Goal: Task Accomplishment & Management: Manage account settings

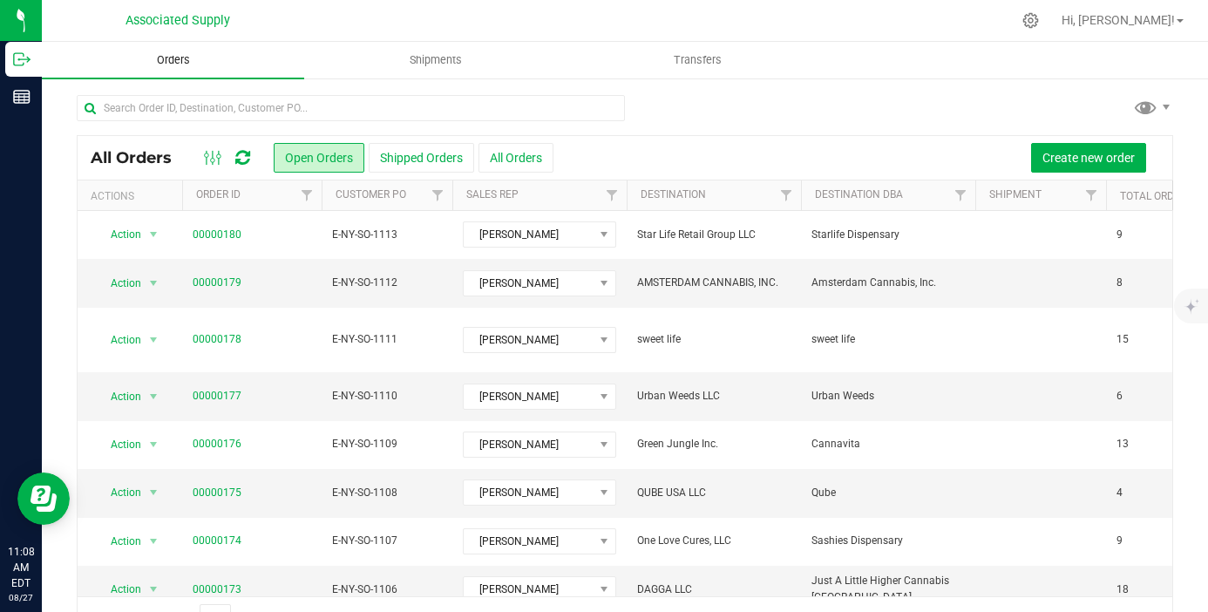
click at [148, 61] on span "Orders" at bounding box center [173, 60] width 80 height 16
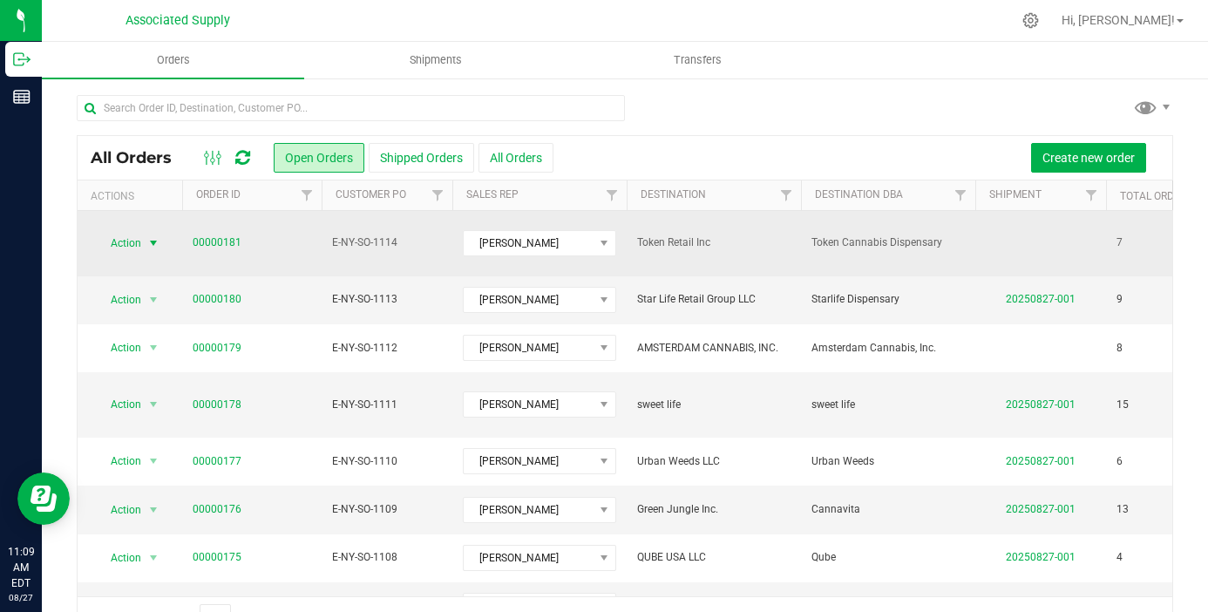
click at [158, 236] on span "select" at bounding box center [153, 243] width 14 height 14
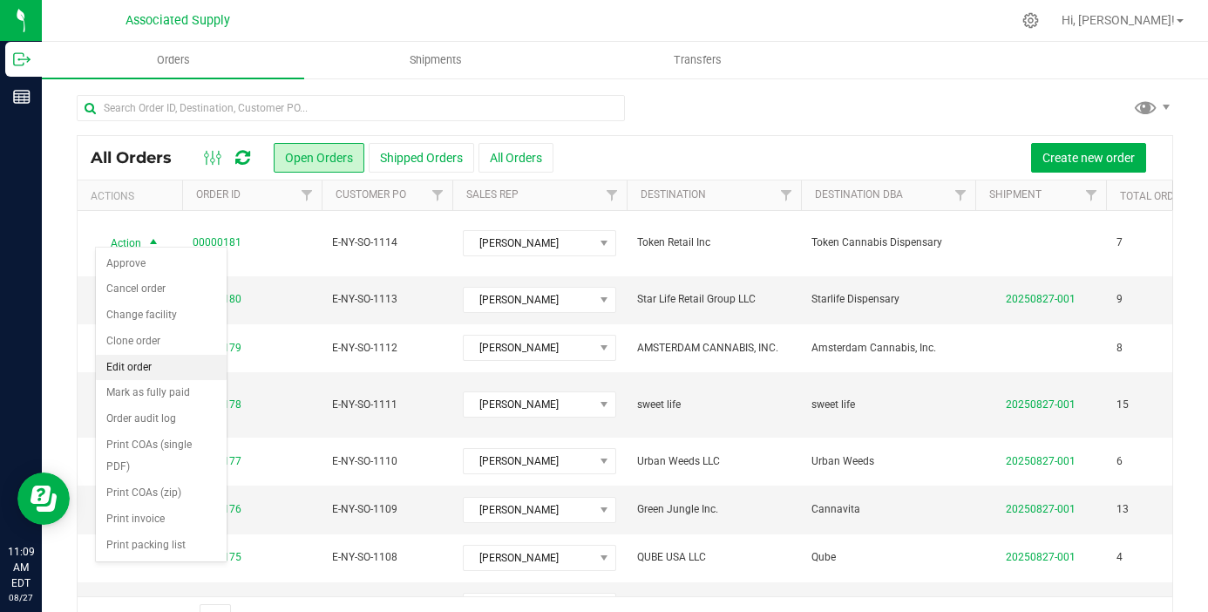
click at [160, 371] on li "Edit order" at bounding box center [161, 368] width 131 height 26
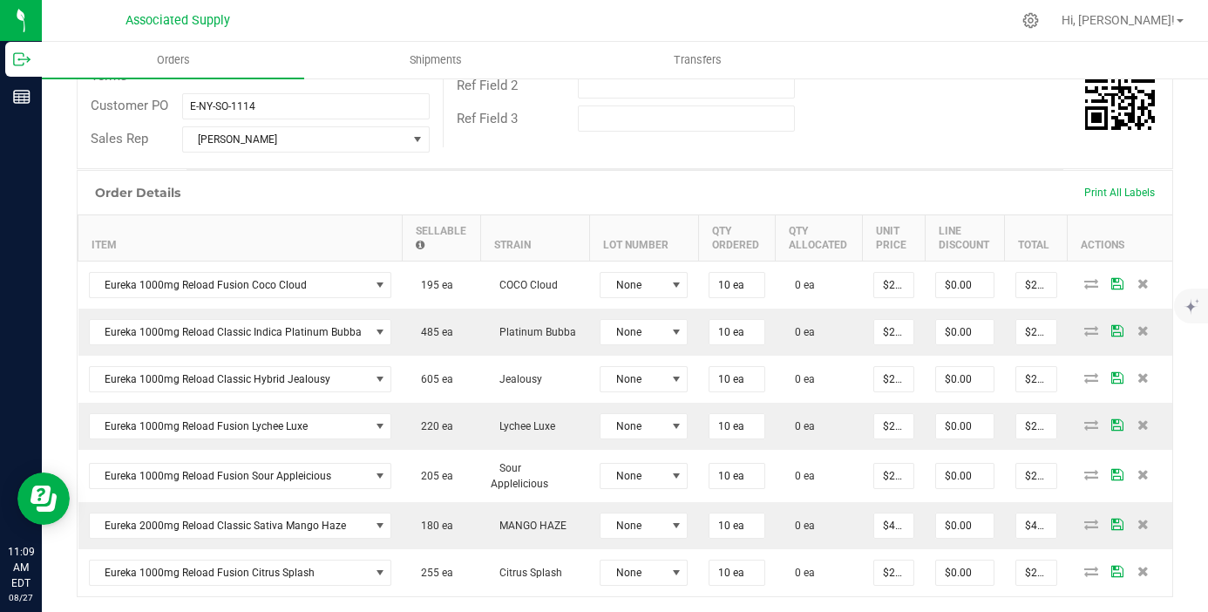
scroll to position [685, 0]
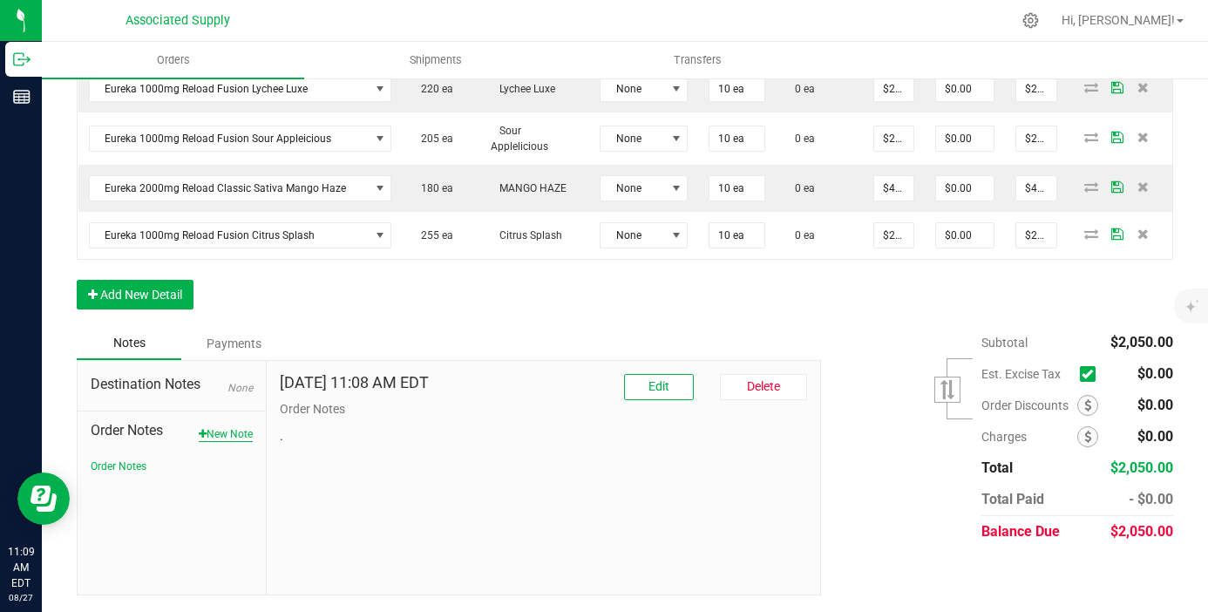
click at [240, 439] on button "New Note" at bounding box center [226, 434] width 54 height 16
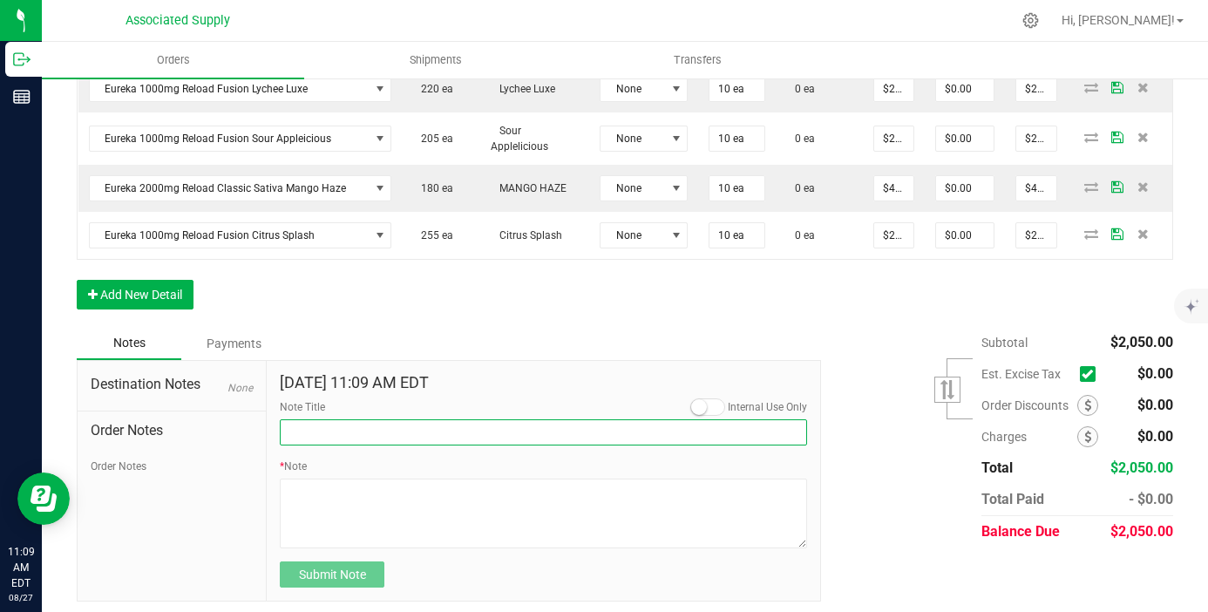
click at [327, 432] on input "Note Title" at bounding box center [543, 432] width 527 height 26
type input "NEW BANKING / WIRE INFO"
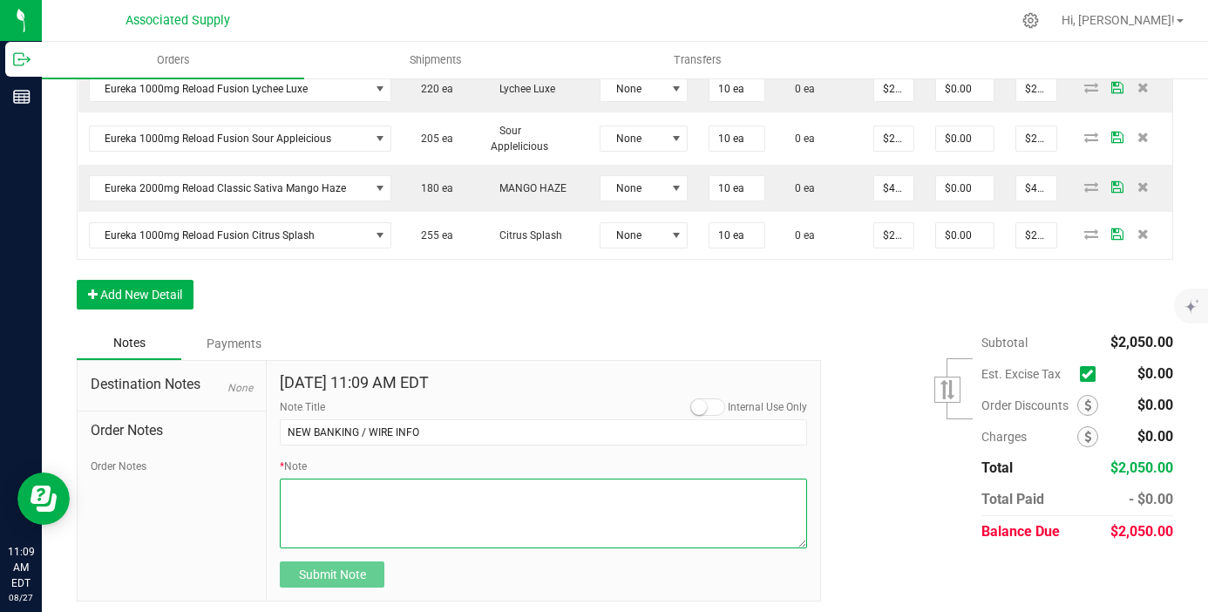
click at [329, 494] on textarea "* Note" at bounding box center [543, 514] width 527 height 70
paste textarea "Bank info for payment. Dime Community bank Routing # [US_BANK_ROUTING_MICR] Acc…"
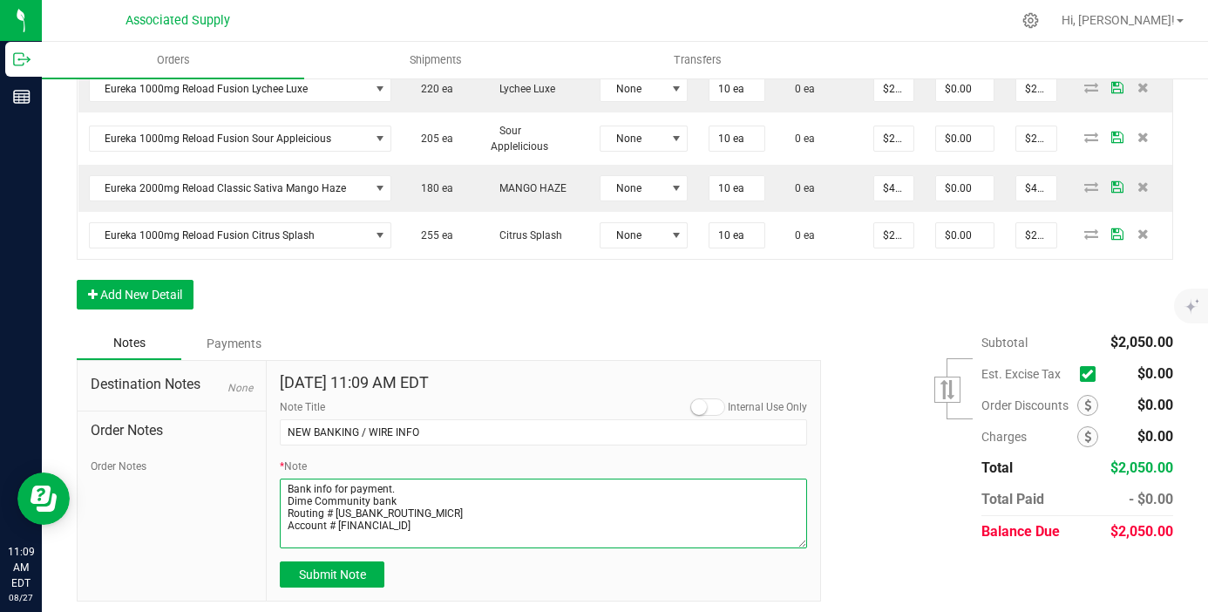
click at [289, 500] on textarea "* Note" at bounding box center [543, 514] width 527 height 70
type textarea "Bank info for payment. Dime Community bank Routing # [US_BANK_ROUTING_MICR] Acc…"
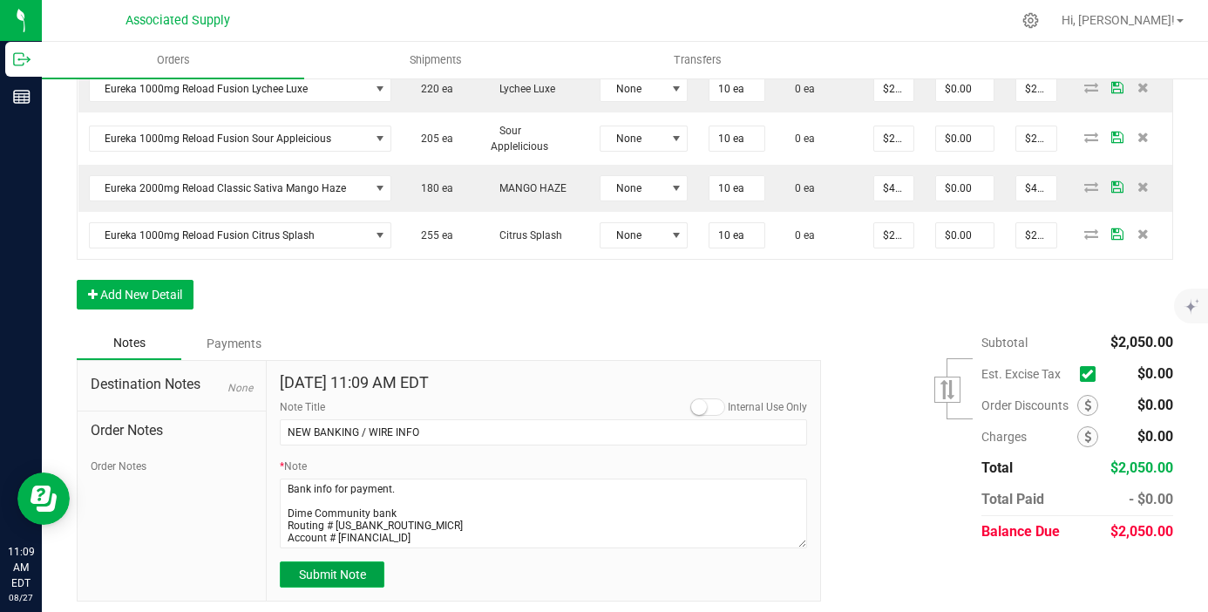
click at [355, 575] on span "Submit Note" at bounding box center [332, 575] width 67 height 14
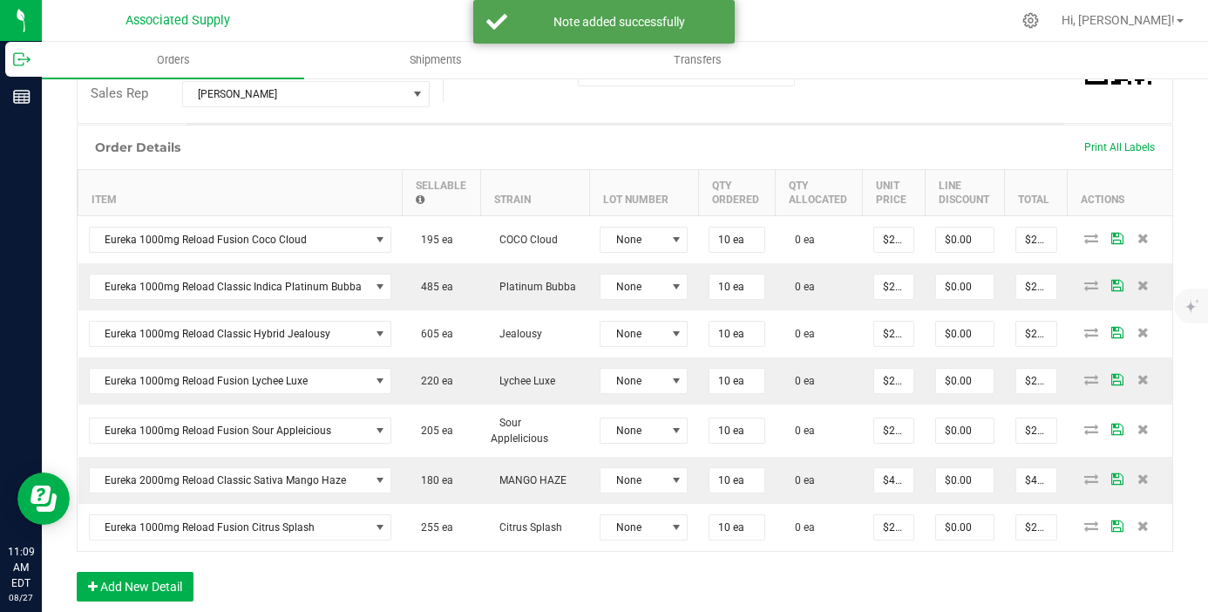
scroll to position [474, 0]
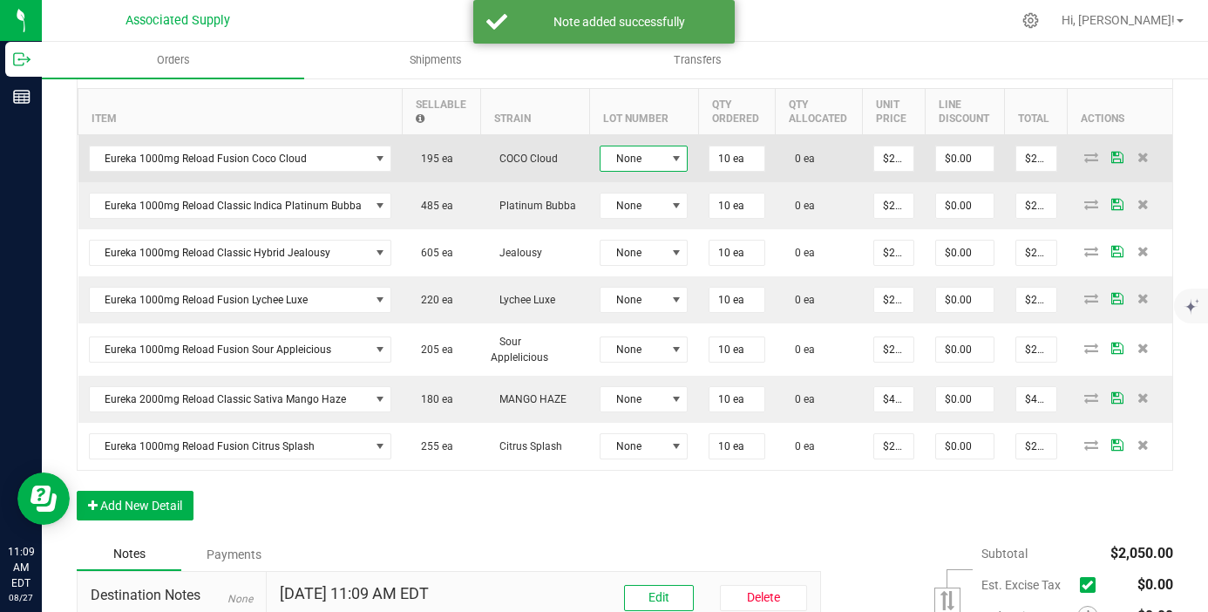
click at [647, 167] on span "None" at bounding box center [633, 158] width 65 height 24
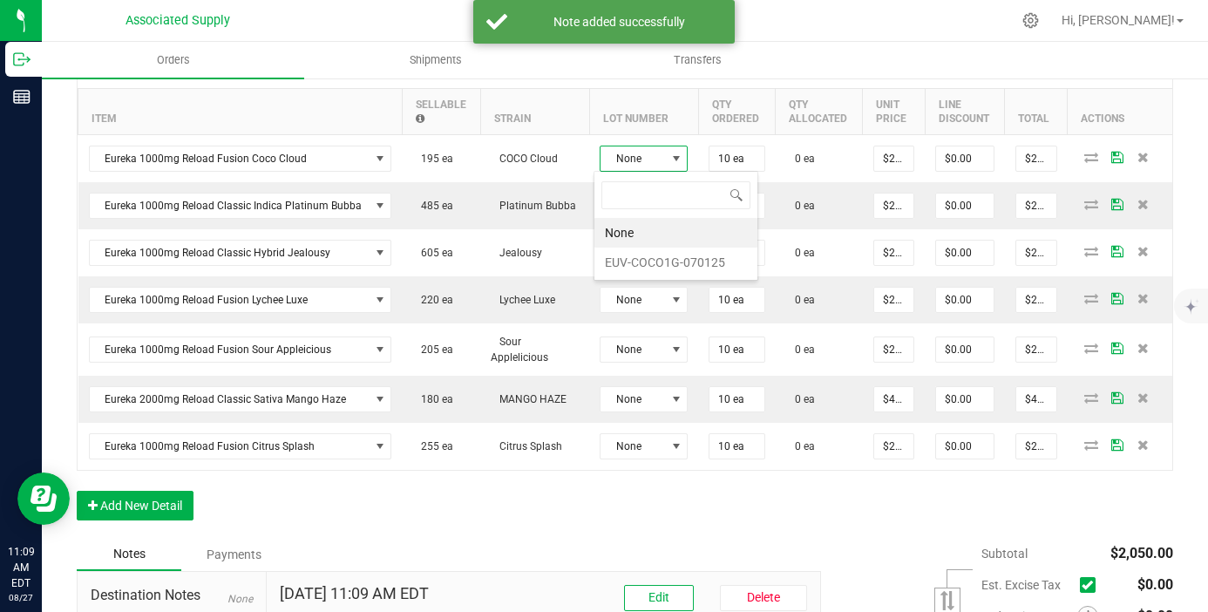
scroll to position [26, 88]
click at [657, 252] on li "EUV-COCO1G-070125" at bounding box center [676, 263] width 163 height 30
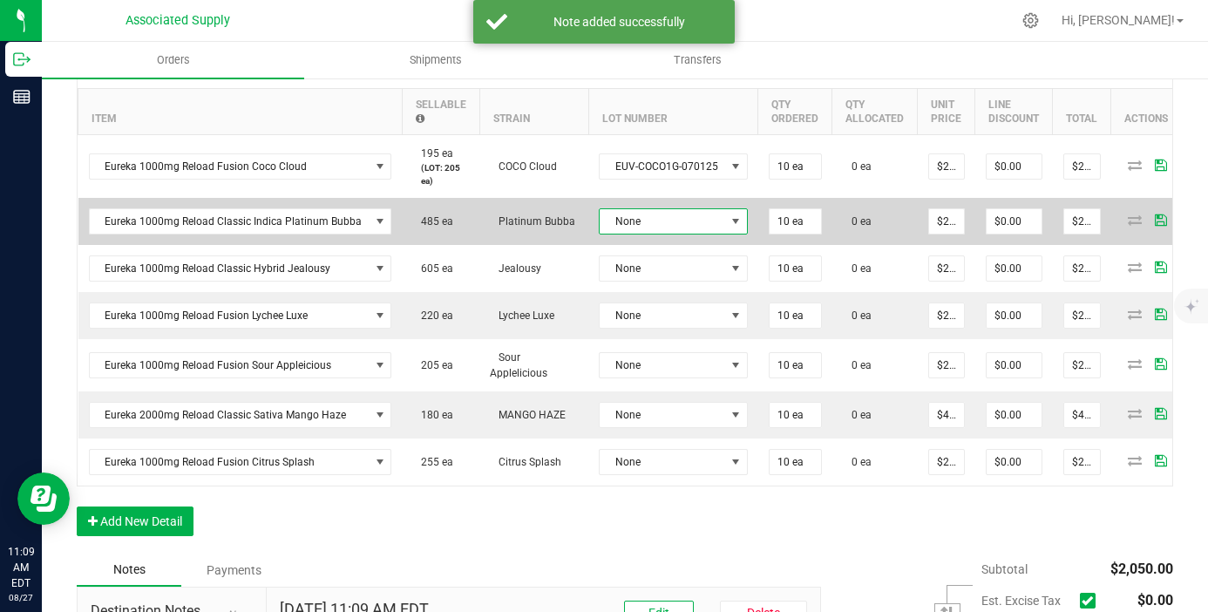
click at [650, 217] on span "None" at bounding box center [663, 221] width 126 height 24
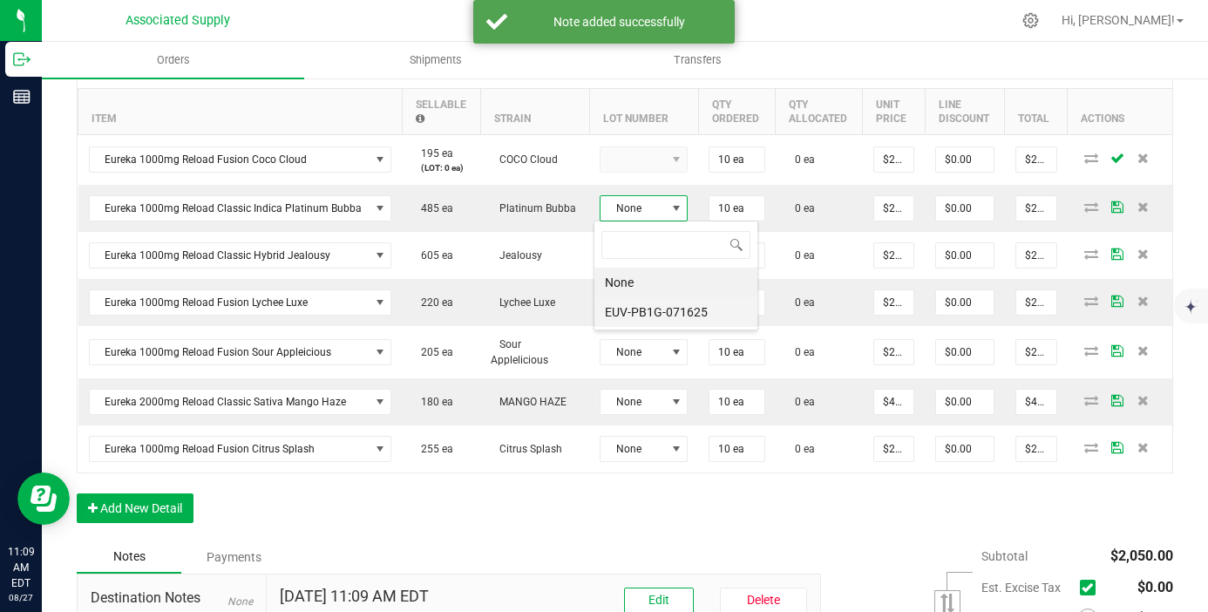
scroll to position [26, 146]
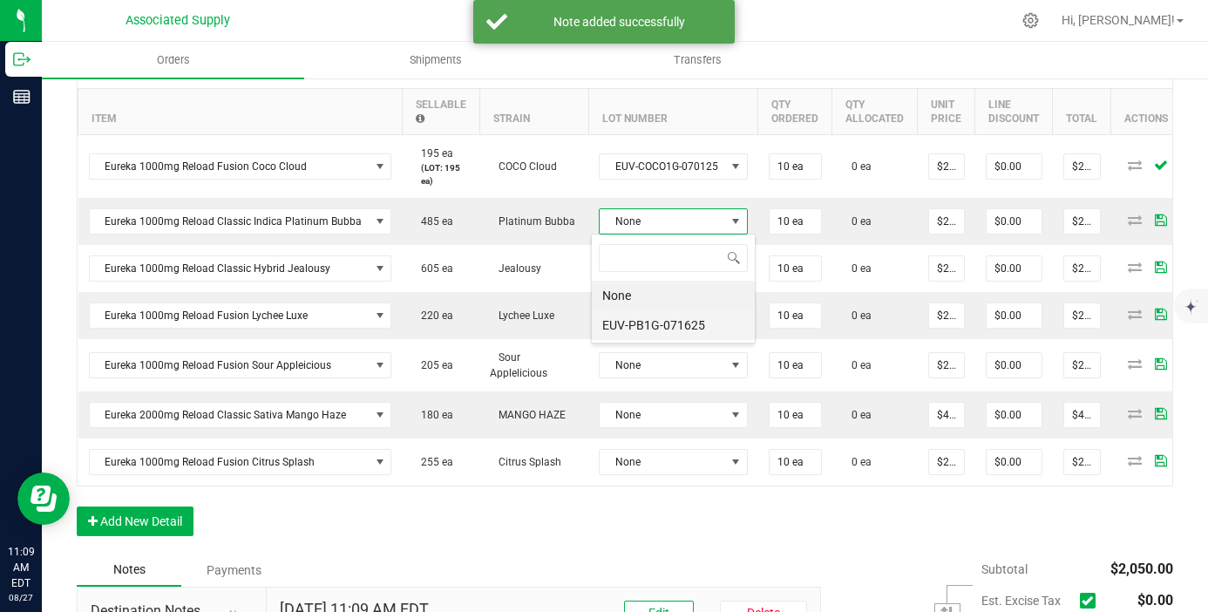
click at [670, 331] on li "EUV-PB1G-071625" at bounding box center [673, 325] width 163 height 30
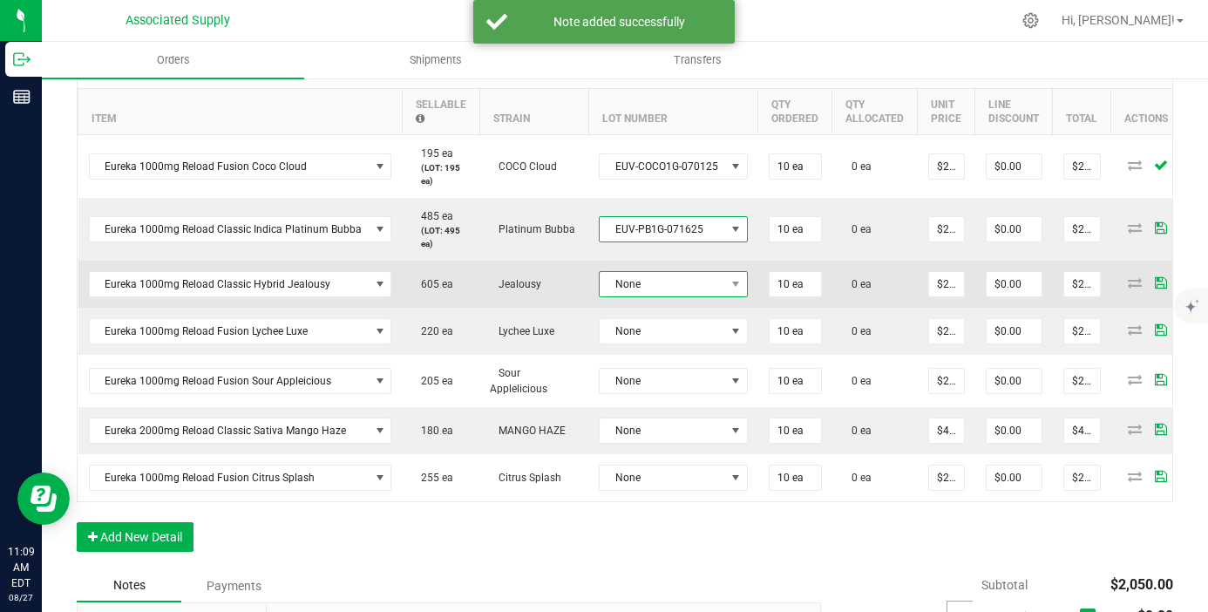
click at [671, 279] on span "None" at bounding box center [663, 284] width 126 height 24
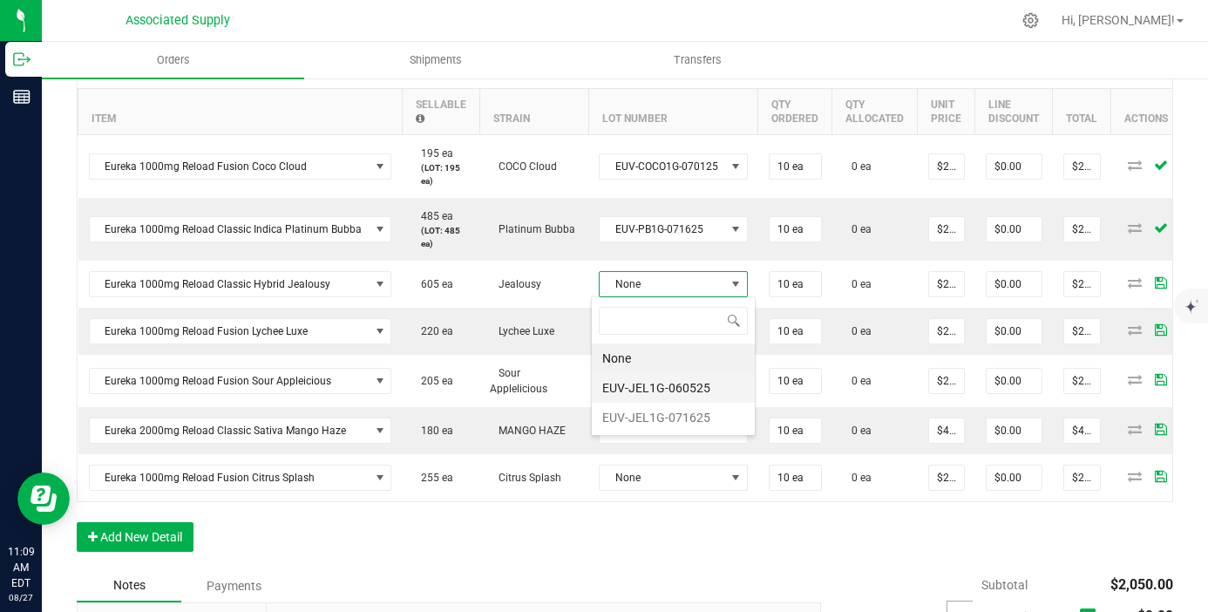
click at [684, 398] on li "EUV-JEL1G-060525" at bounding box center [673, 388] width 163 height 30
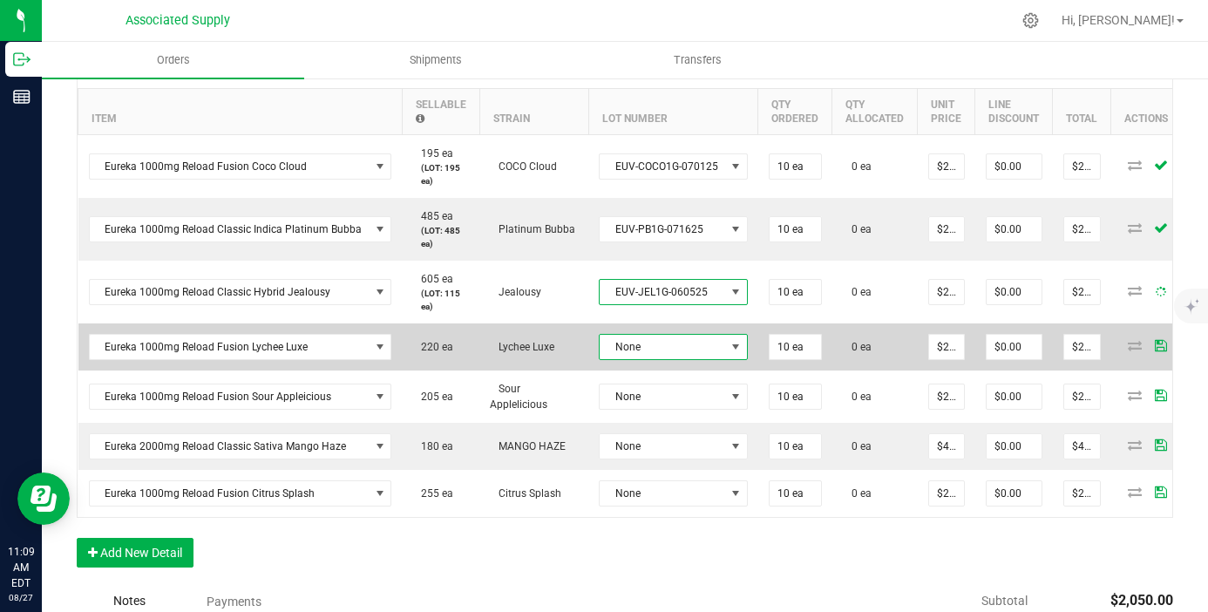
click at [668, 337] on span "None" at bounding box center [663, 347] width 126 height 24
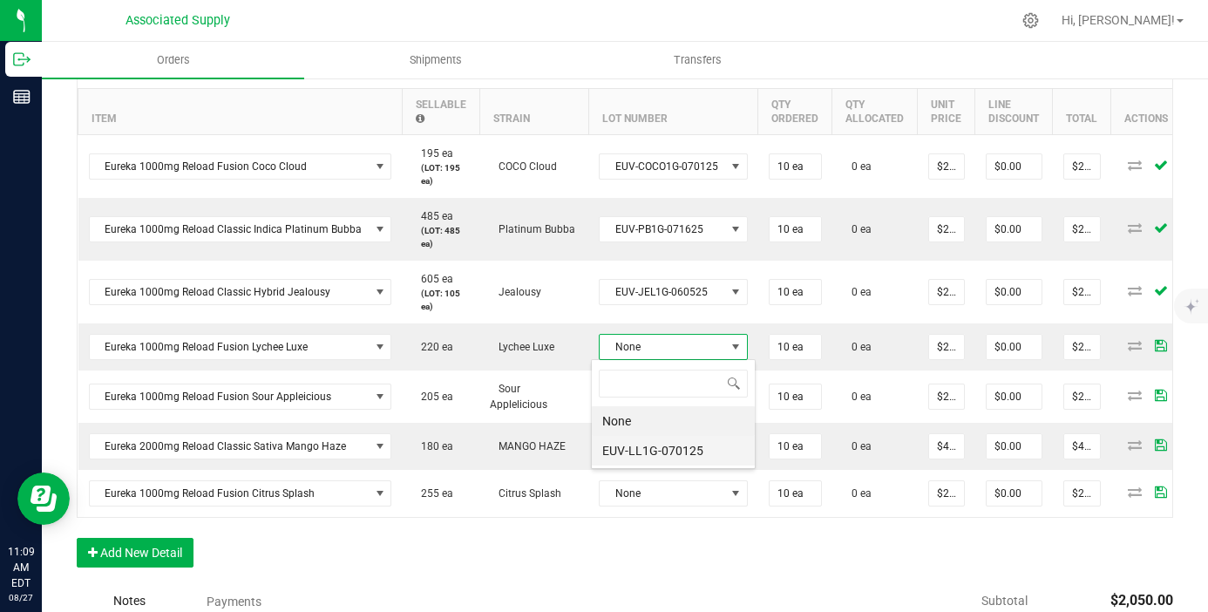
click at [670, 450] on li "EUV-LL1G-070125" at bounding box center [673, 451] width 163 height 30
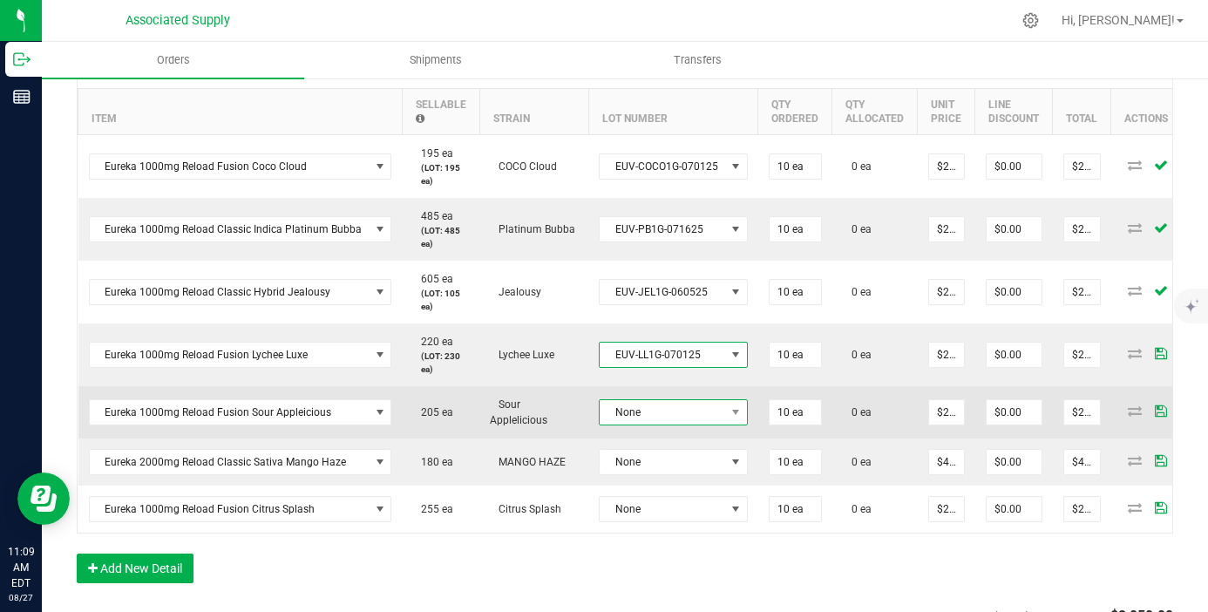
click at [670, 419] on td "None" at bounding box center [674, 412] width 170 height 52
click at [671, 412] on span "None" at bounding box center [663, 412] width 126 height 24
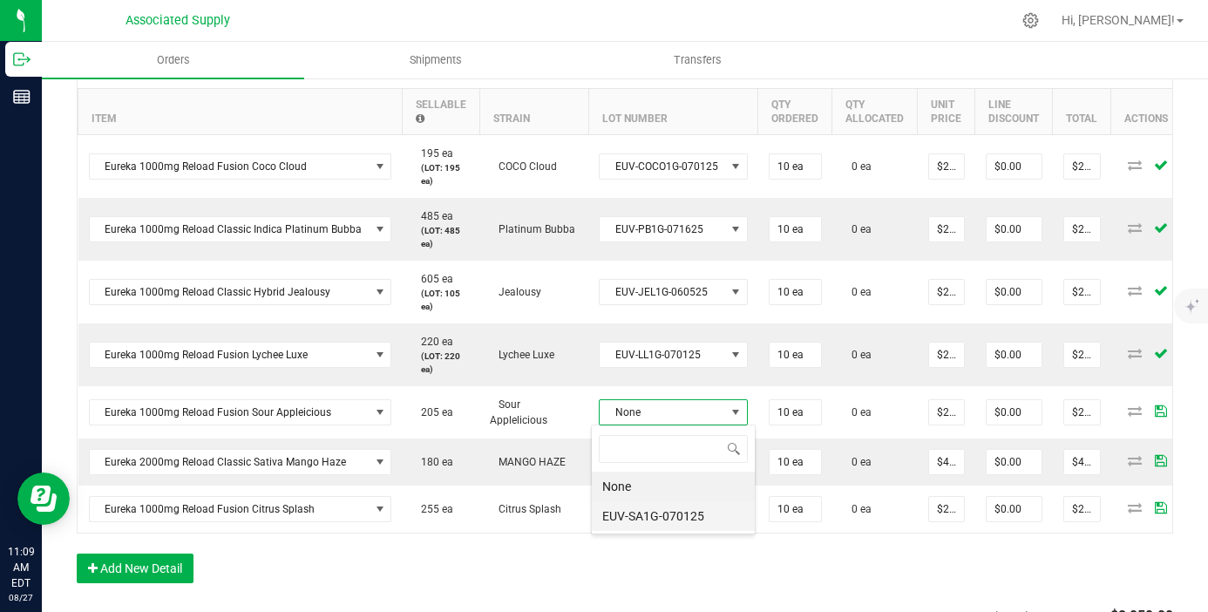
click at [667, 520] on li "EUV-SA1G-070125" at bounding box center [673, 516] width 163 height 30
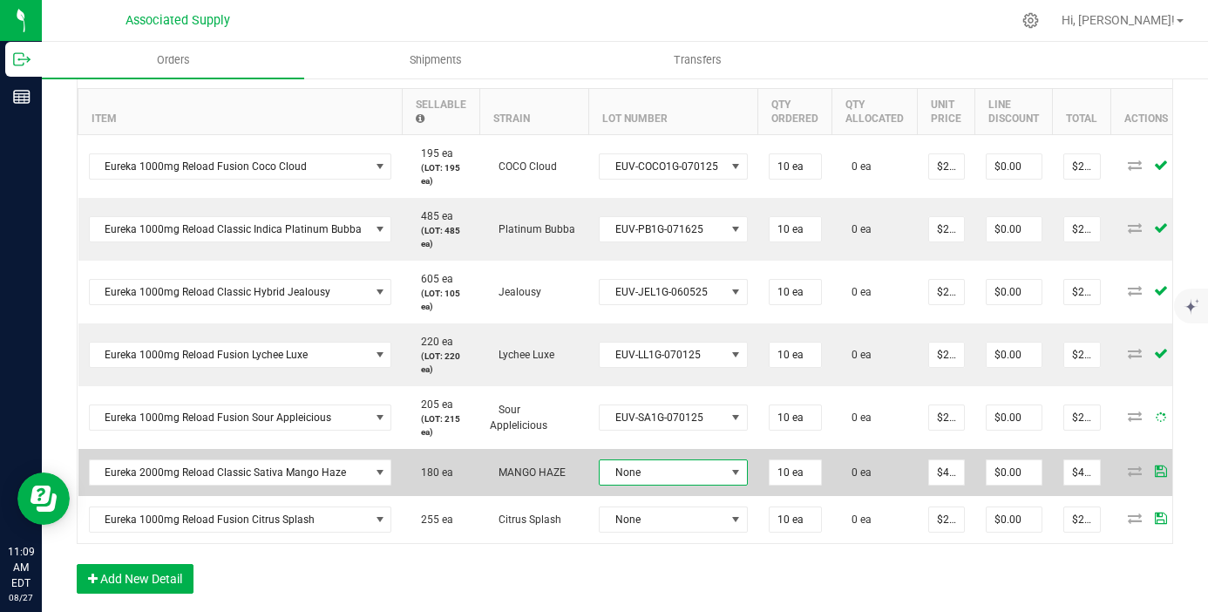
click at [669, 472] on span "None" at bounding box center [663, 472] width 126 height 24
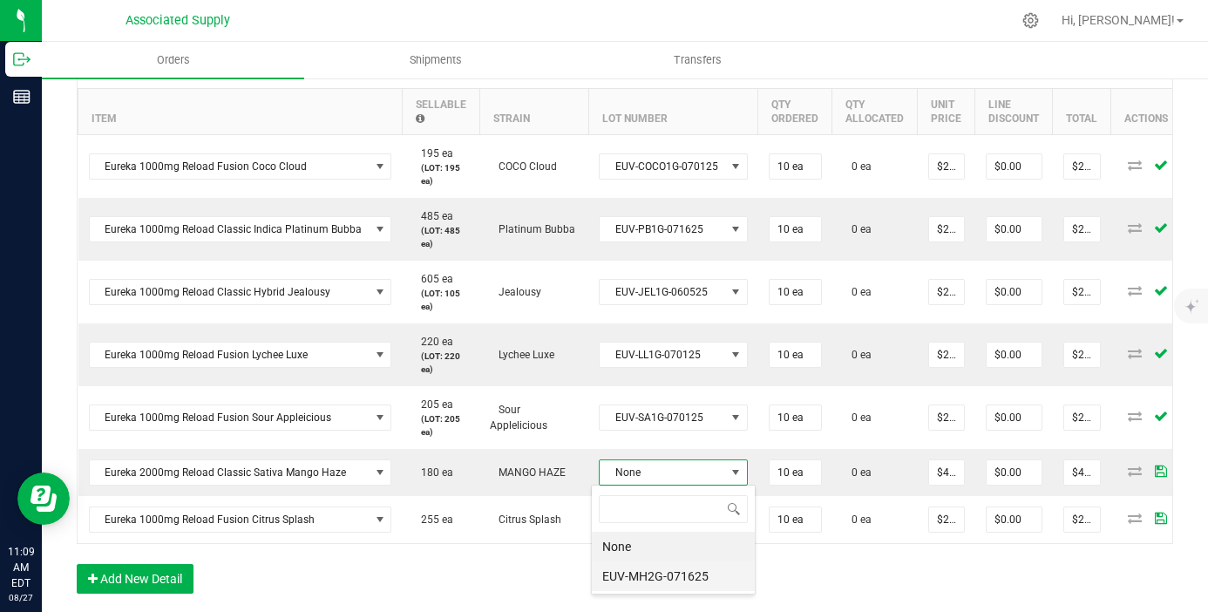
click at [677, 590] on li "EUV-MH2G-071625" at bounding box center [673, 577] width 163 height 30
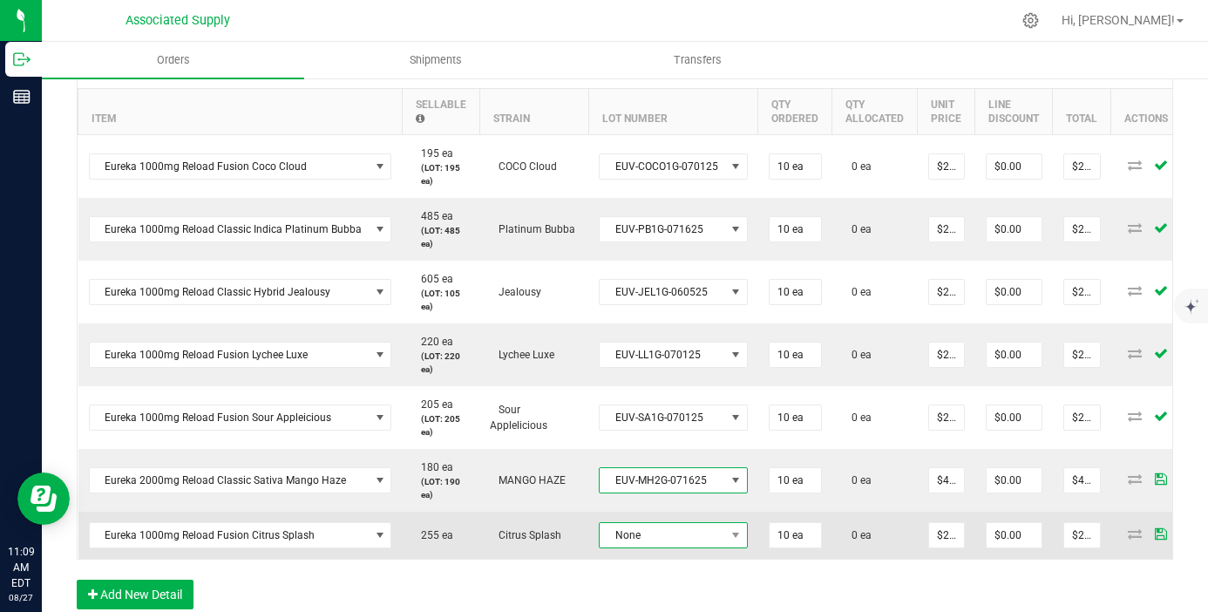
click at [677, 534] on span "None" at bounding box center [663, 535] width 126 height 24
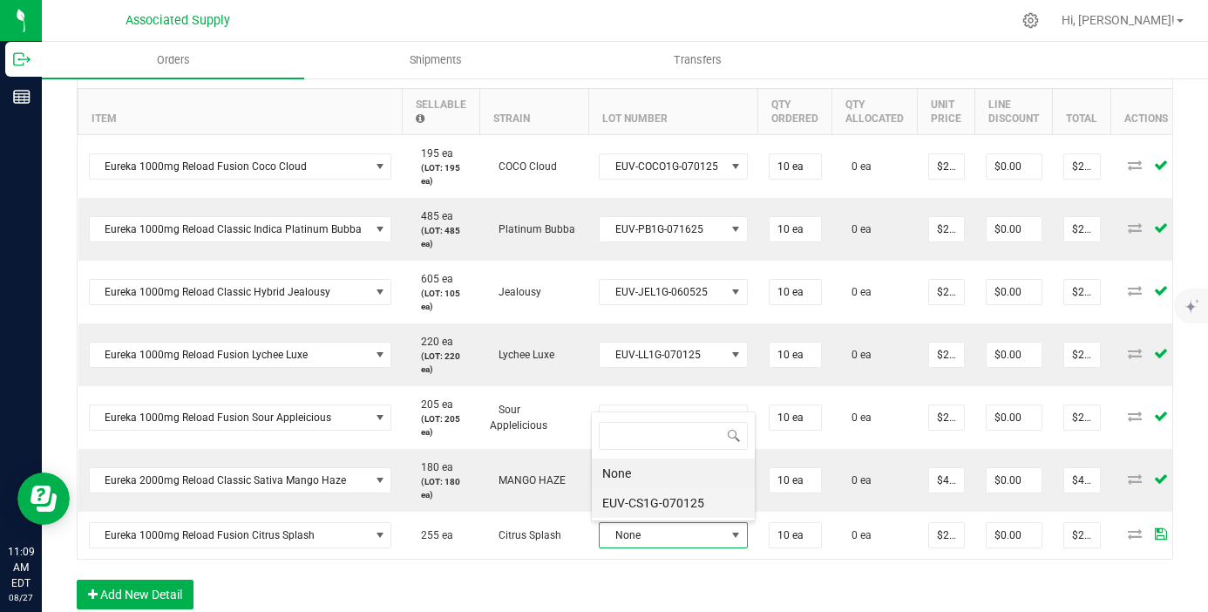
click at [671, 508] on li "EUV-CS1G-070125" at bounding box center [673, 503] width 163 height 30
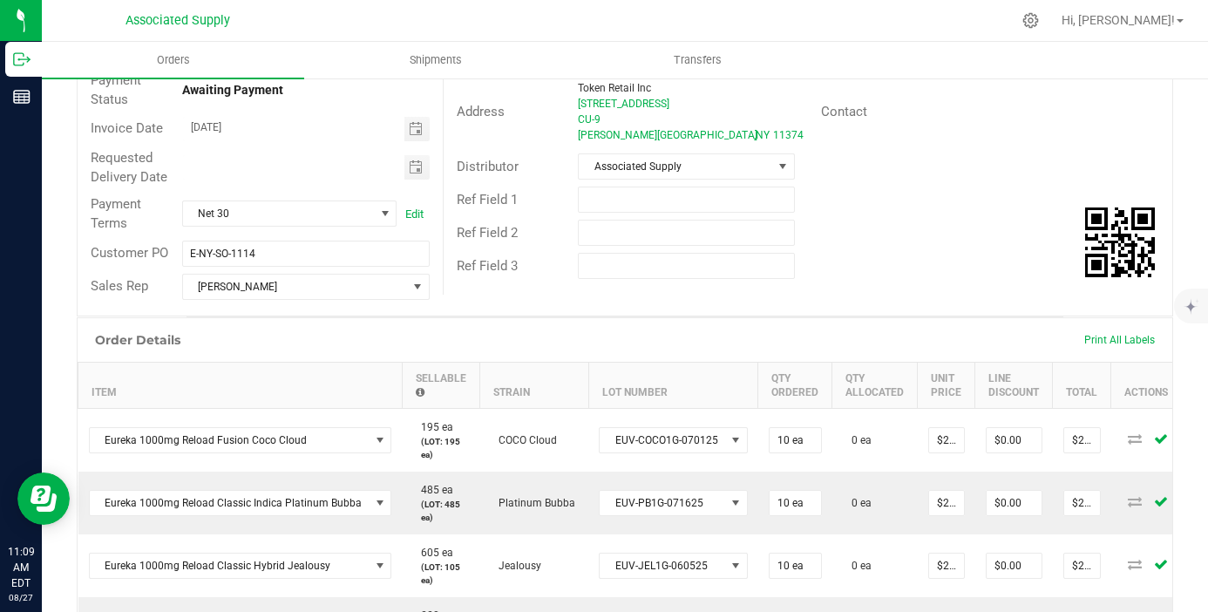
scroll to position [0, 0]
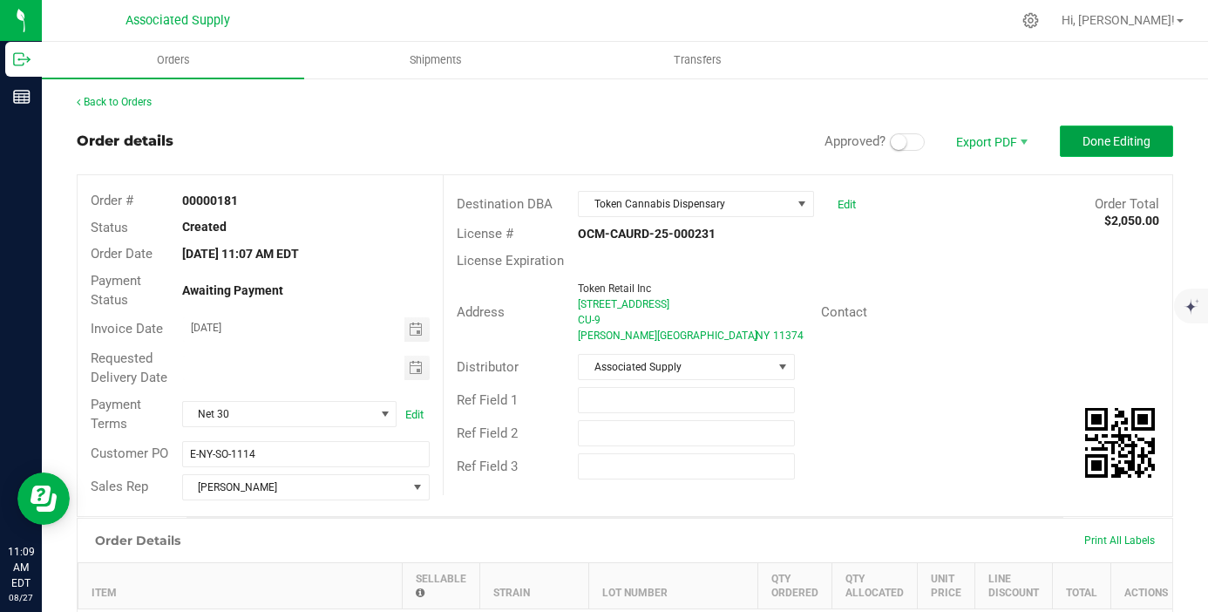
click at [1130, 145] on span "Done Editing" at bounding box center [1117, 141] width 68 height 14
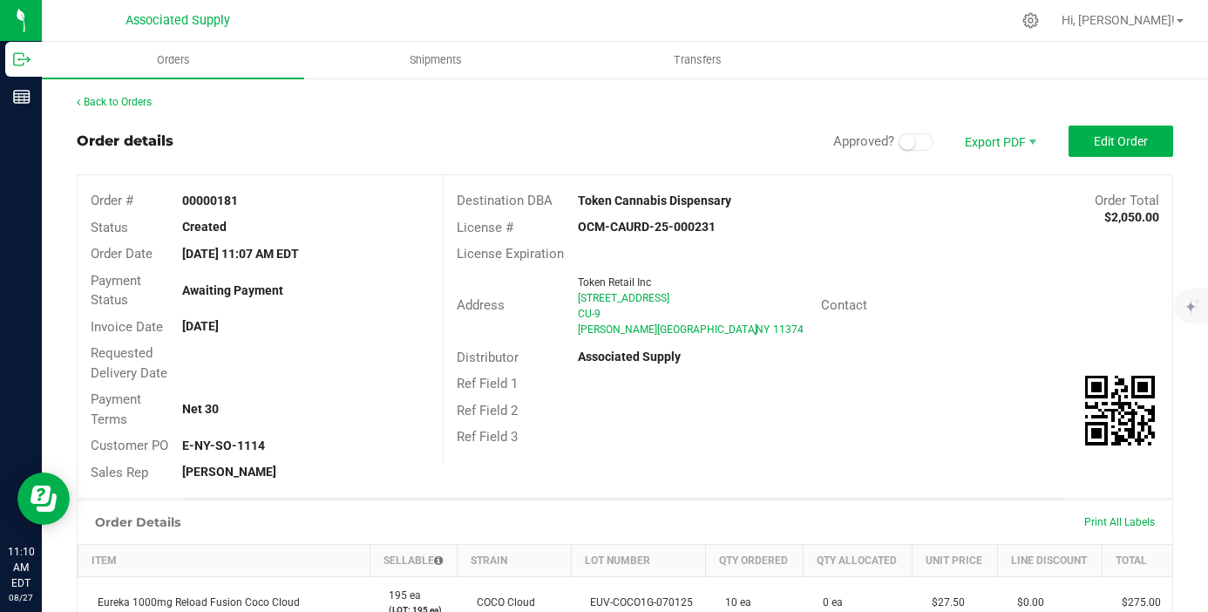
click at [123, 99] on link "Back to Orders" at bounding box center [114, 102] width 75 height 12
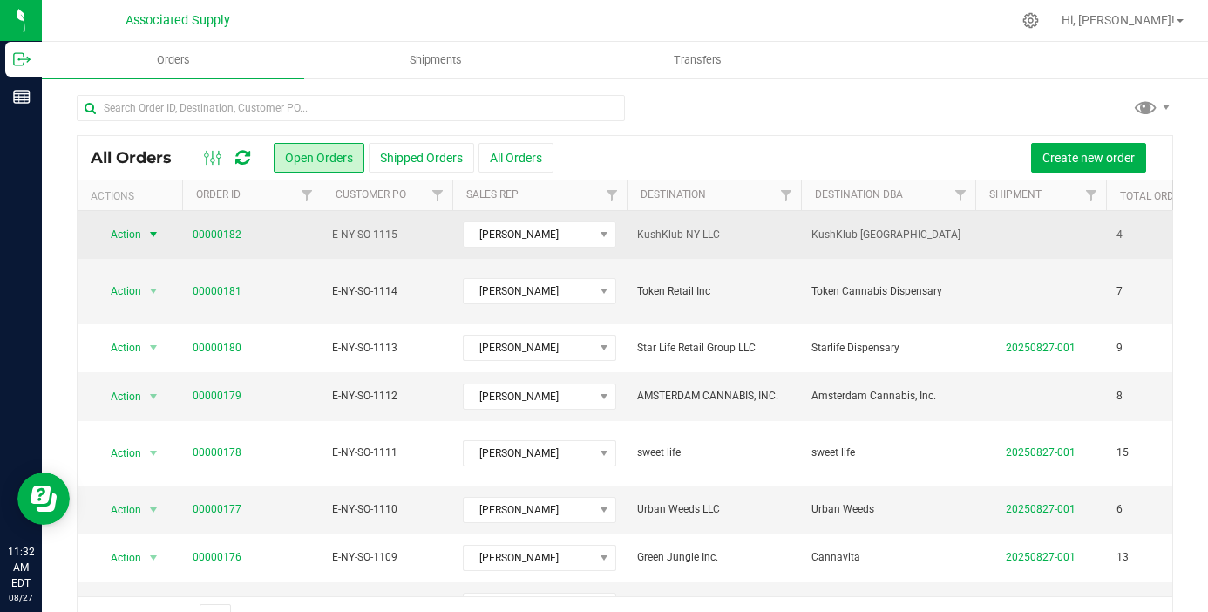
click at [153, 235] on span "select" at bounding box center [153, 235] width 14 height 14
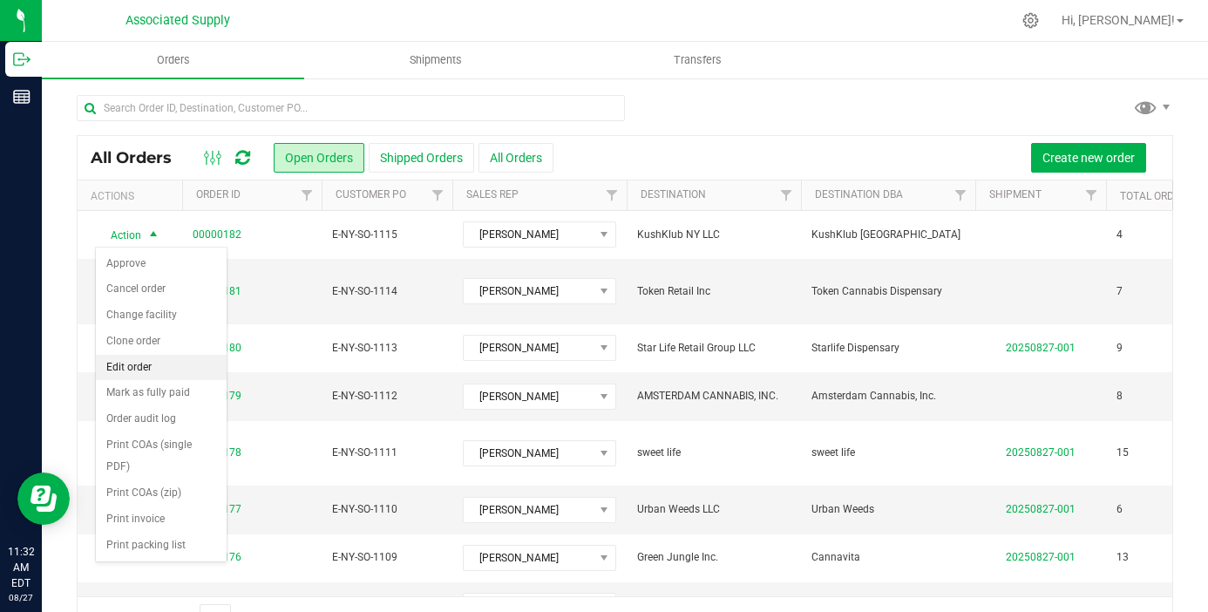
click at [177, 368] on li "Edit order" at bounding box center [161, 368] width 131 height 26
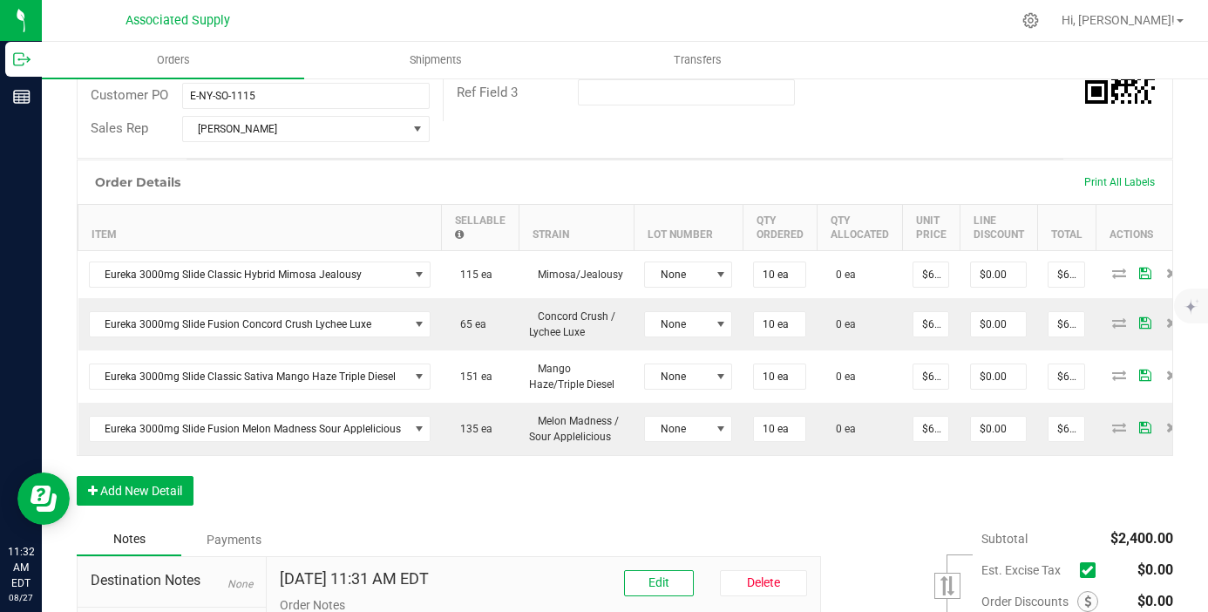
scroll to position [364, 0]
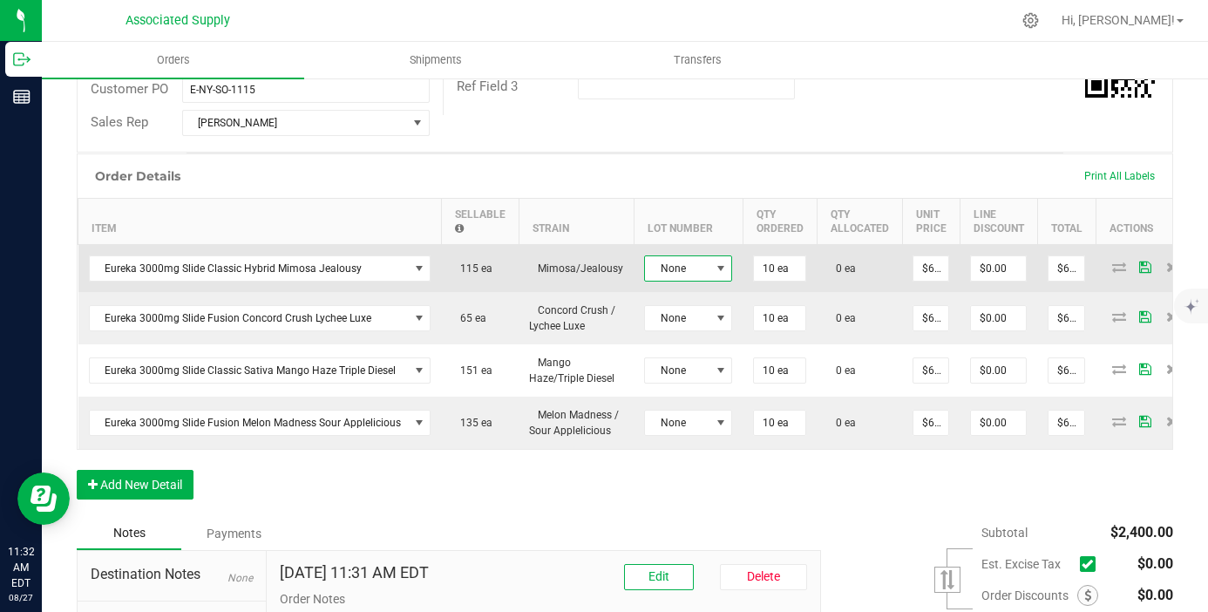
click at [714, 262] on span at bounding box center [721, 269] width 14 height 14
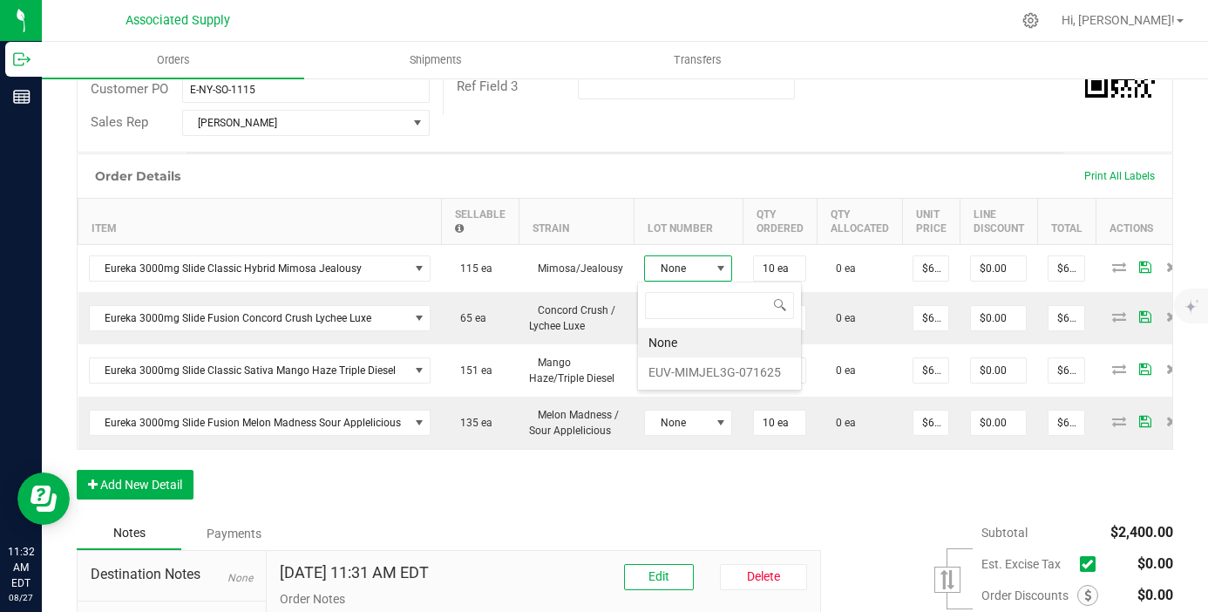
scroll to position [26, 88]
click at [711, 374] on li "EUV-MIMJEL3G-071625" at bounding box center [719, 372] width 163 height 30
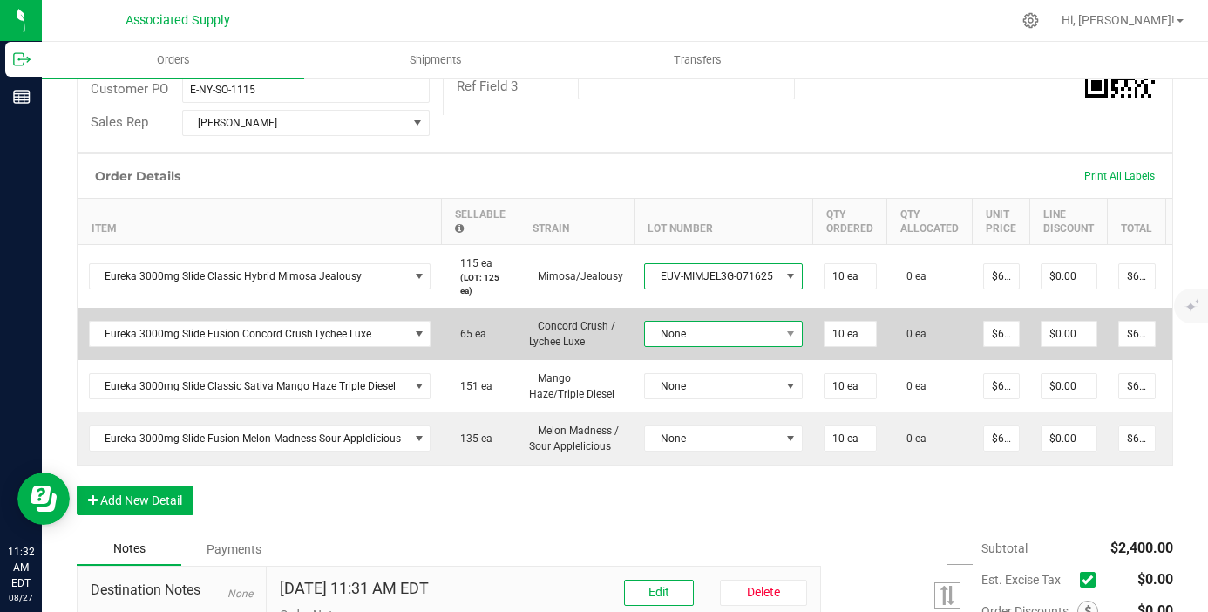
click at [705, 325] on span "None" at bounding box center [712, 334] width 135 height 24
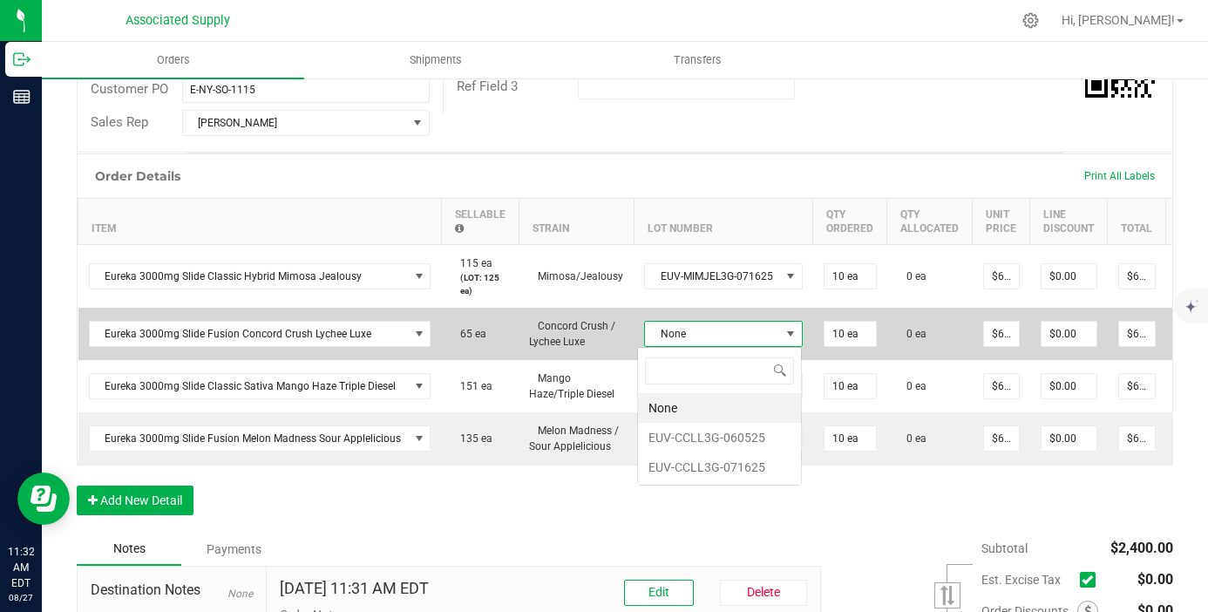
scroll to position [26, 157]
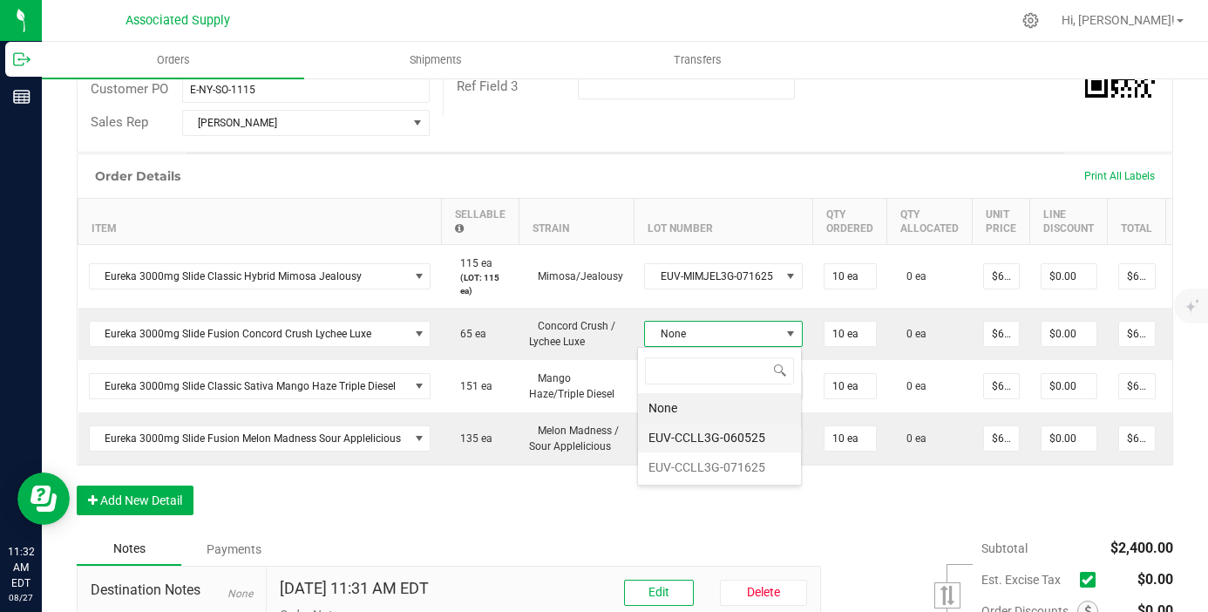
click at [718, 439] on li "EUV-CCLL3G-060525" at bounding box center [719, 438] width 163 height 30
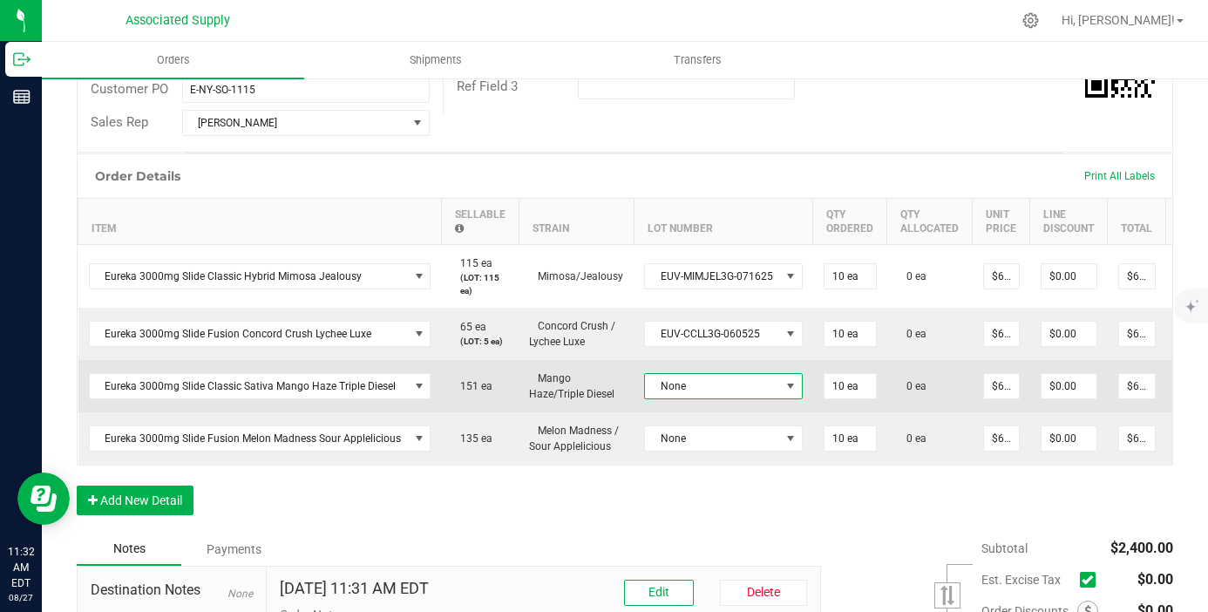
click at [720, 388] on span "None" at bounding box center [712, 386] width 135 height 24
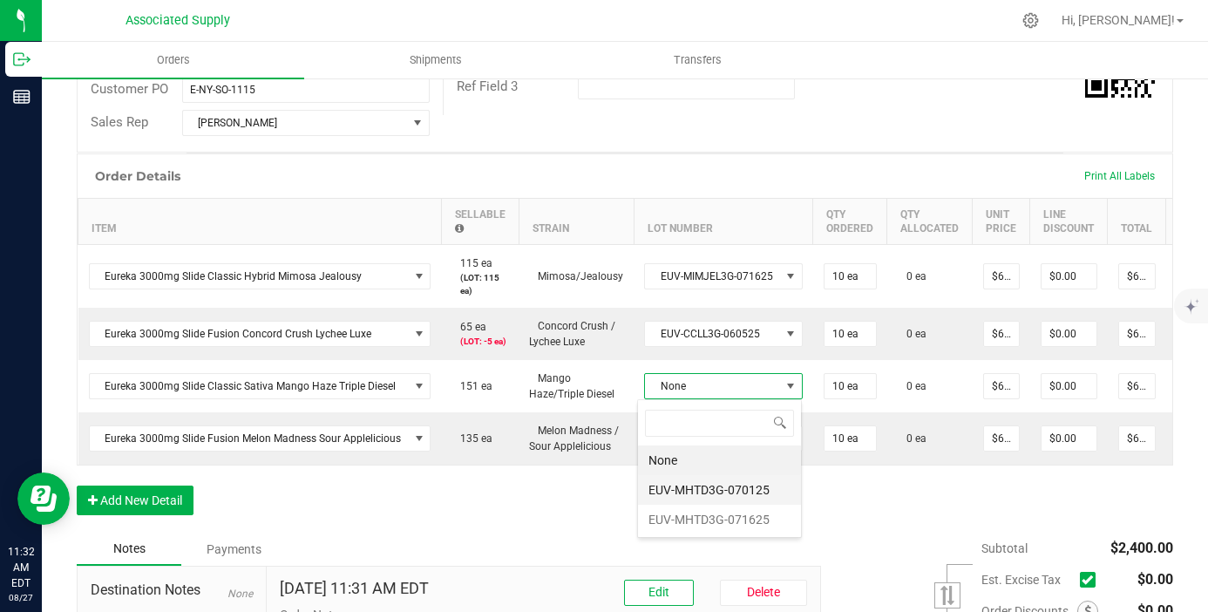
click at [725, 500] on li "EUV-MHTD3G-070125" at bounding box center [719, 490] width 163 height 30
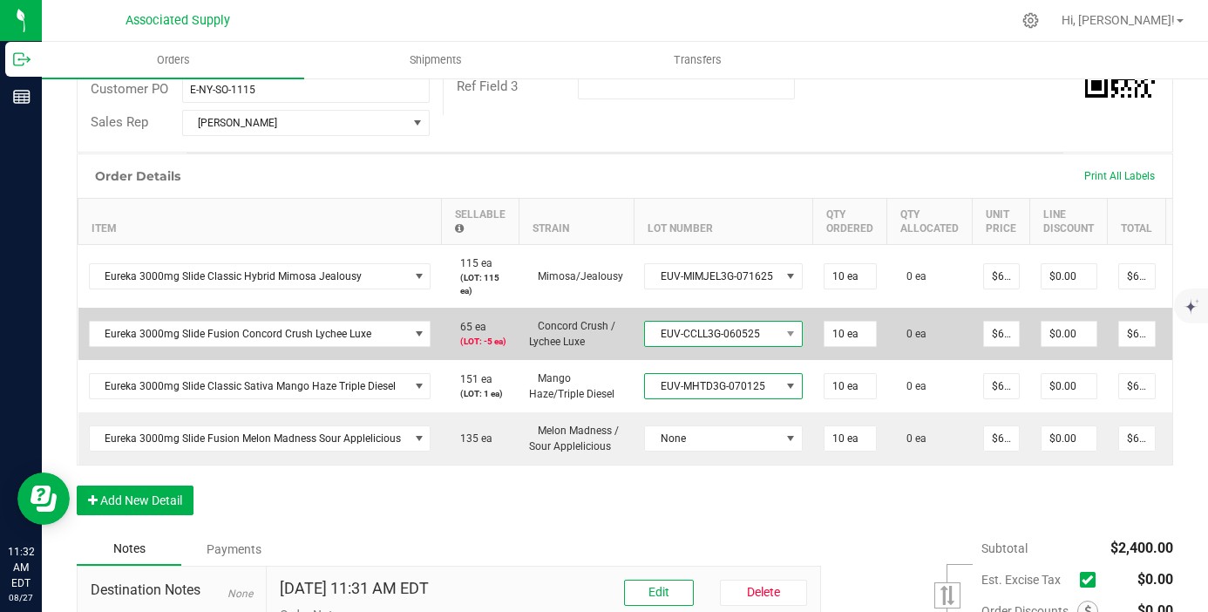
click at [748, 339] on span "EUV-CCLL3G-060525" at bounding box center [712, 334] width 135 height 24
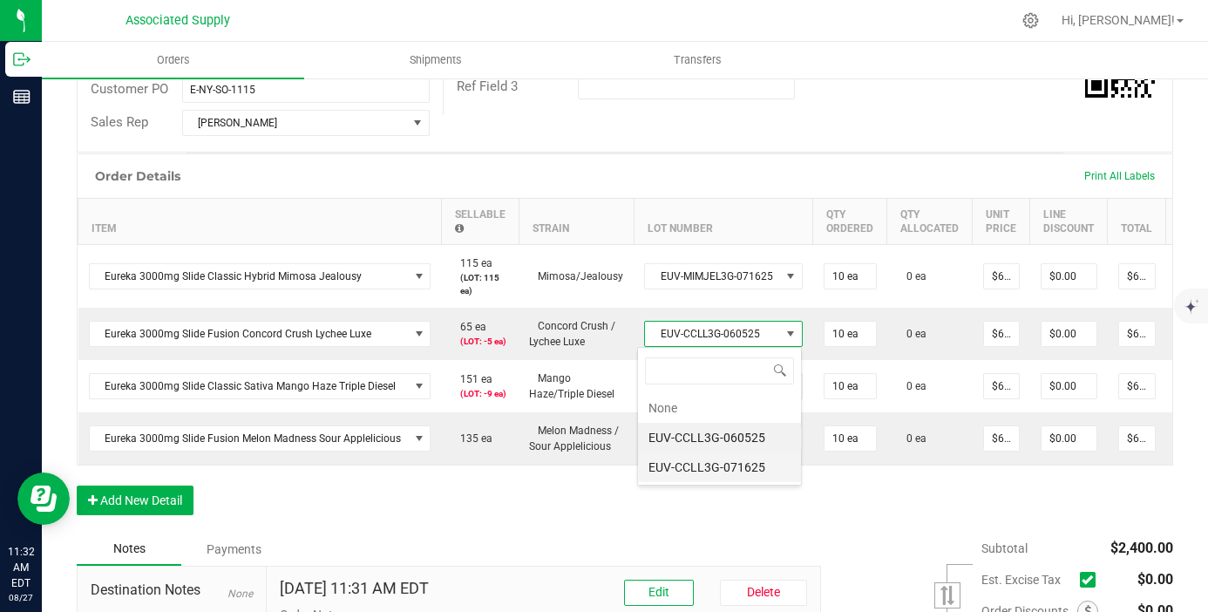
click at [730, 468] on li "EUV-CCLL3G-071625" at bounding box center [719, 468] width 163 height 30
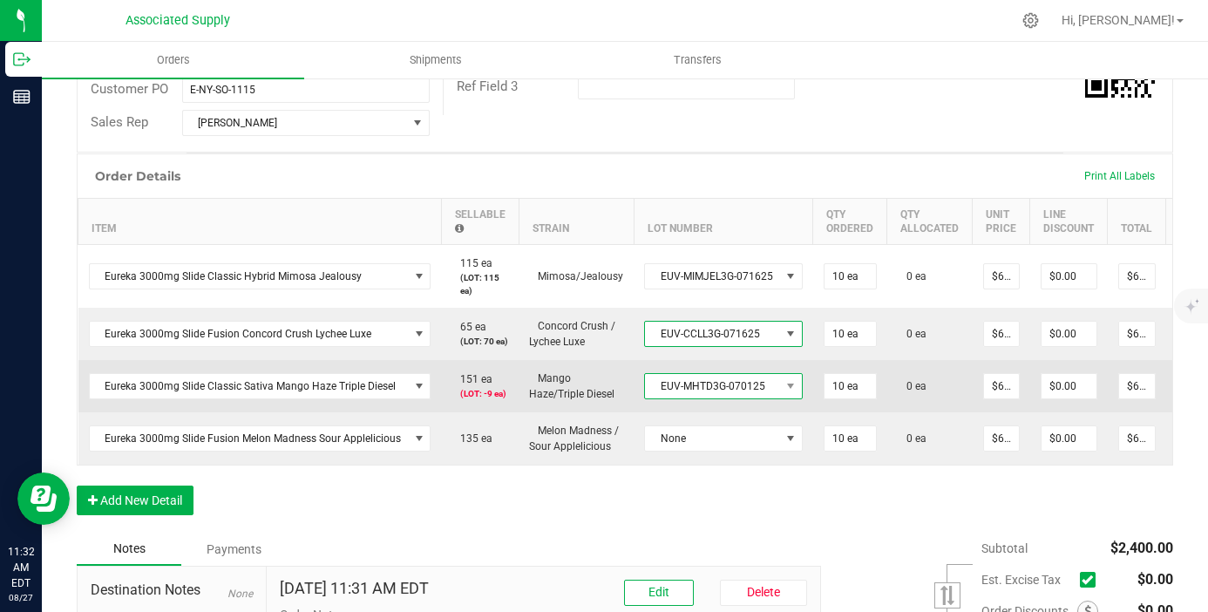
click at [744, 392] on span "EUV-MHTD3G-070125" at bounding box center [712, 386] width 135 height 24
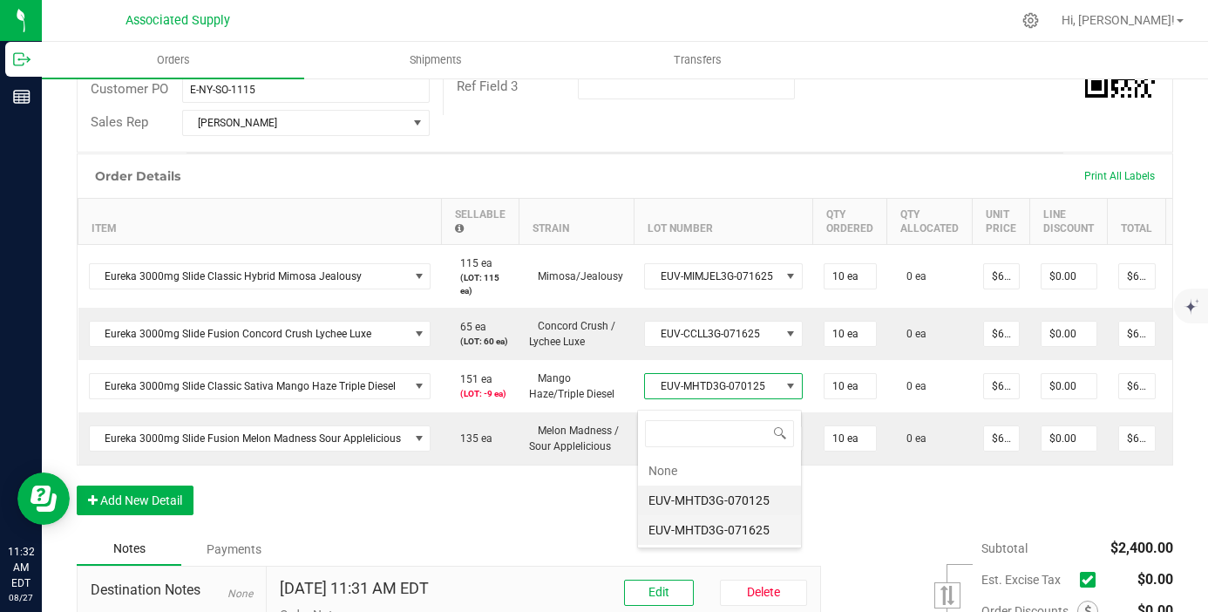
click at [759, 532] on li "EUV-MHTD3G-071625" at bounding box center [719, 530] width 163 height 30
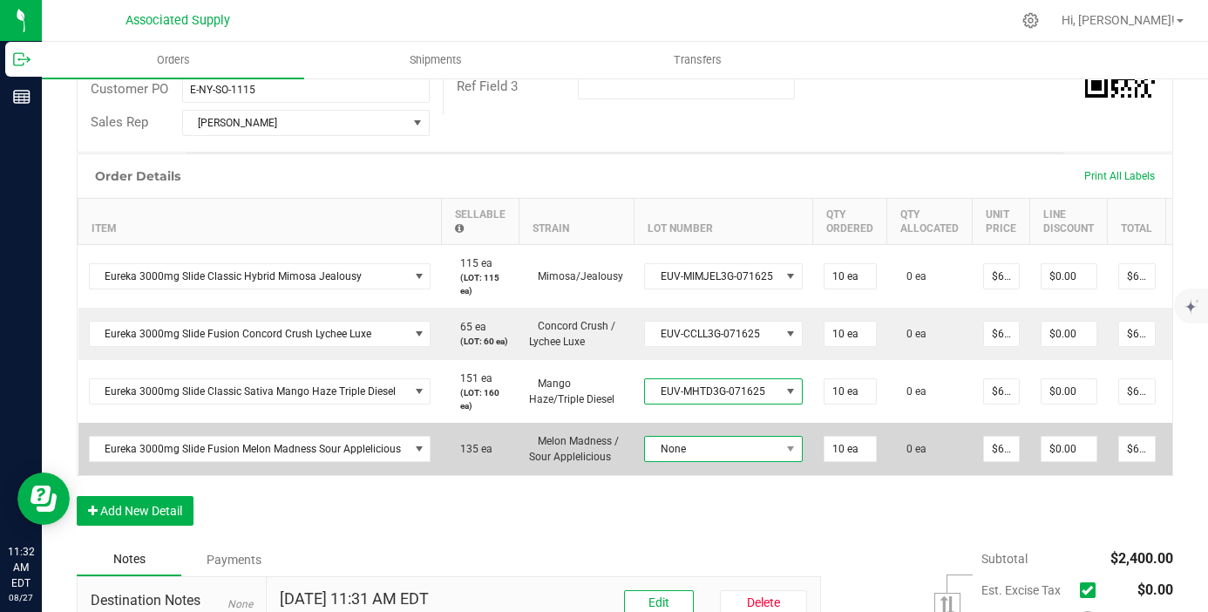
click at [761, 461] on span "None" at bounding box center [712, 449] width 135 height 24
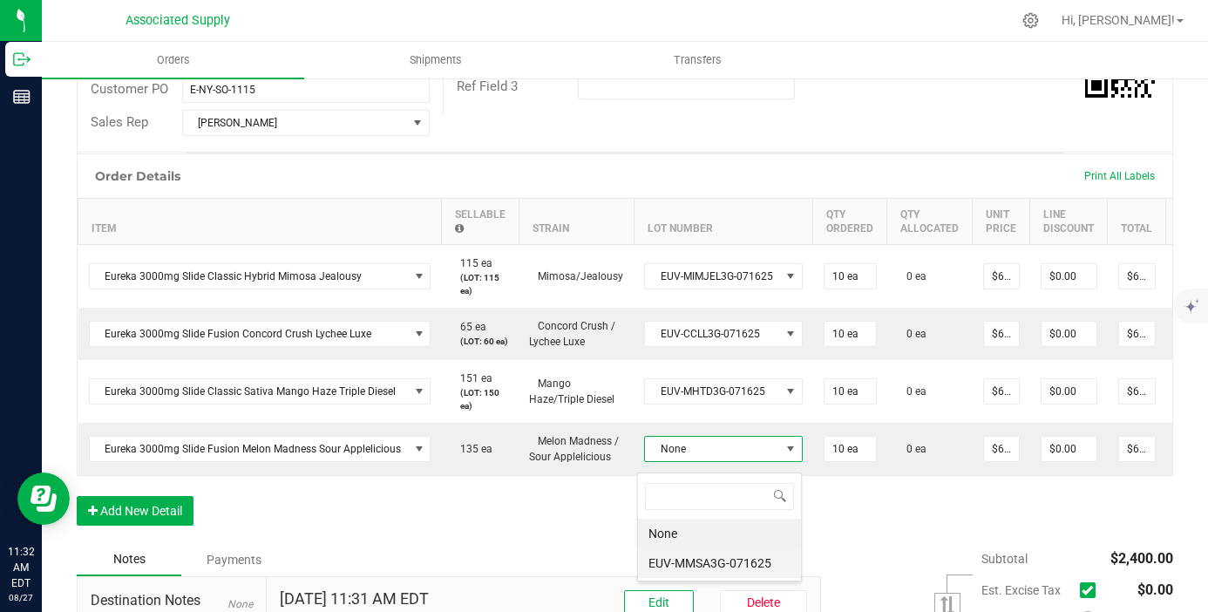
click at [765, 565] on li "EUV-MMSA3G-071625" at bounding box center [719, 563] width 163 height 30
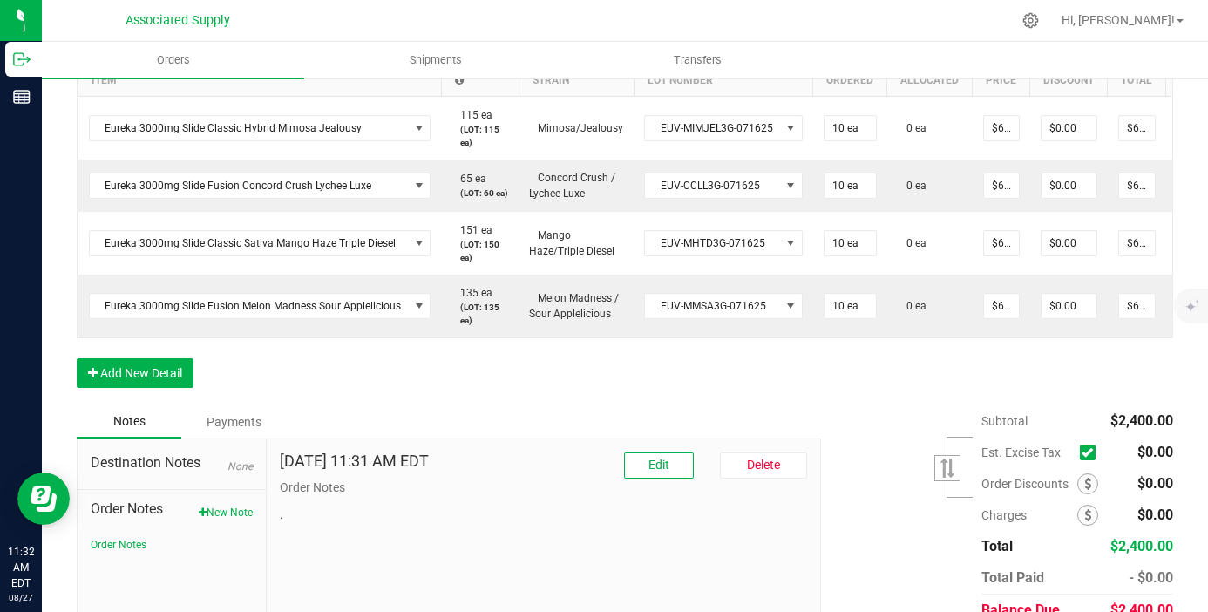
scroll to position [553, 0]
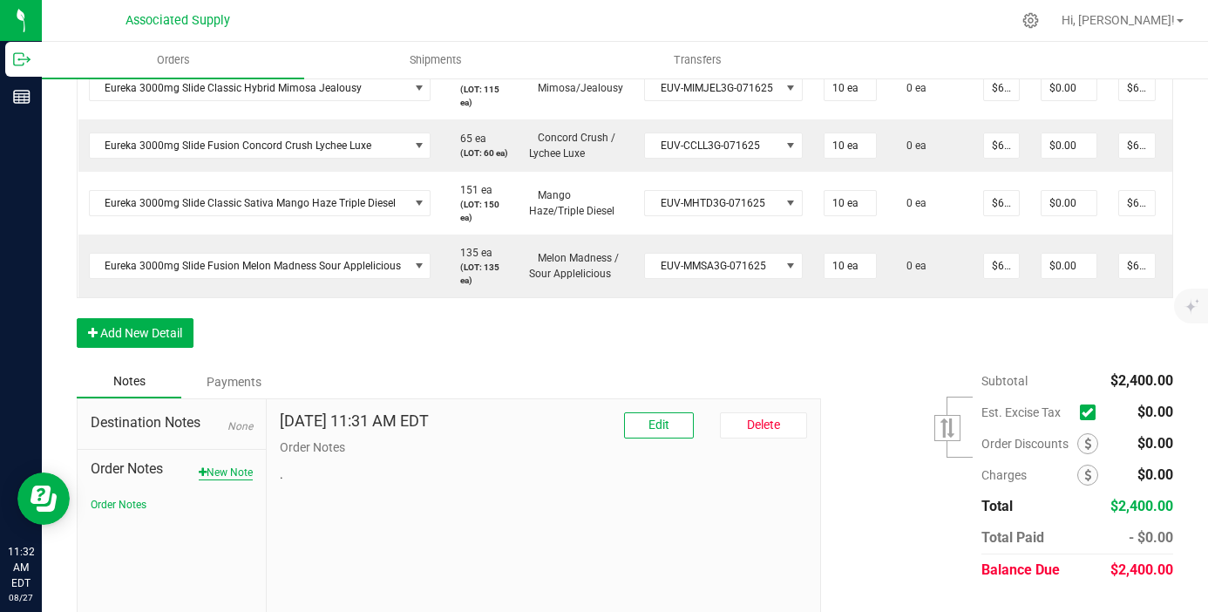
click at [222, 480] on button "New Note" at bounding box center [226, 473] width 54 height 16
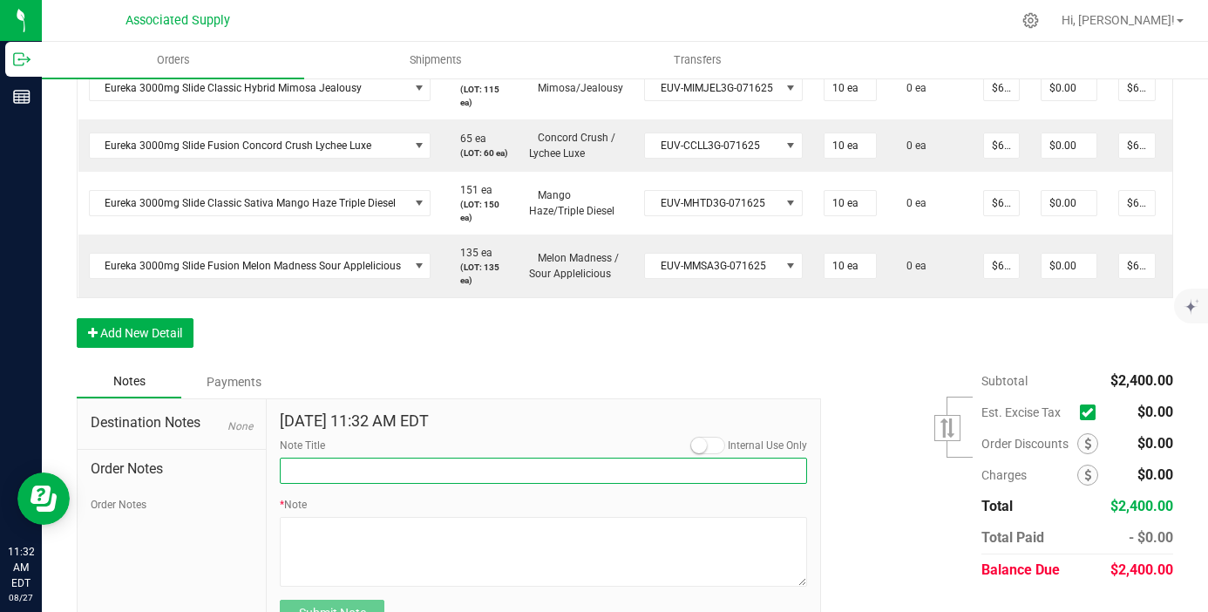
click at [407, 481] on input "Note Title" at bounding box center [543, 471] width 527 height 26
type input "NEW BANKING / WIRE INFO"
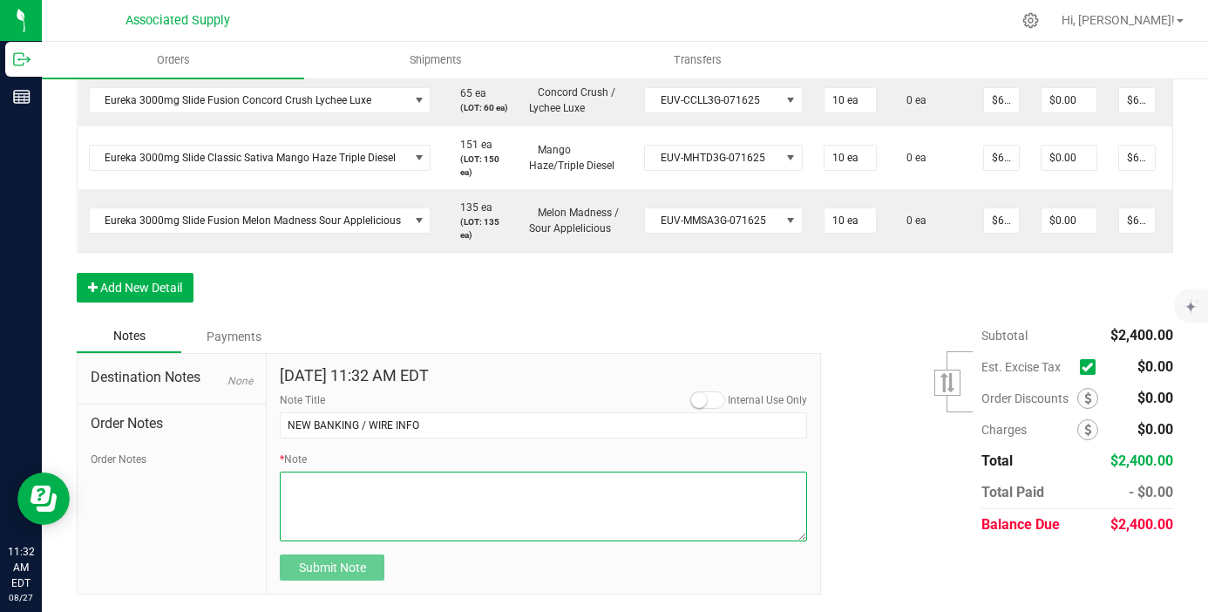
click at [341, 483] on textarea "* Note" at bounding box center [543, 507] width 527 height 70
paste textarea "Bank info for payment. Dime Community bank Routing # [US_BANK_ROUTING_MICR] Acc…"
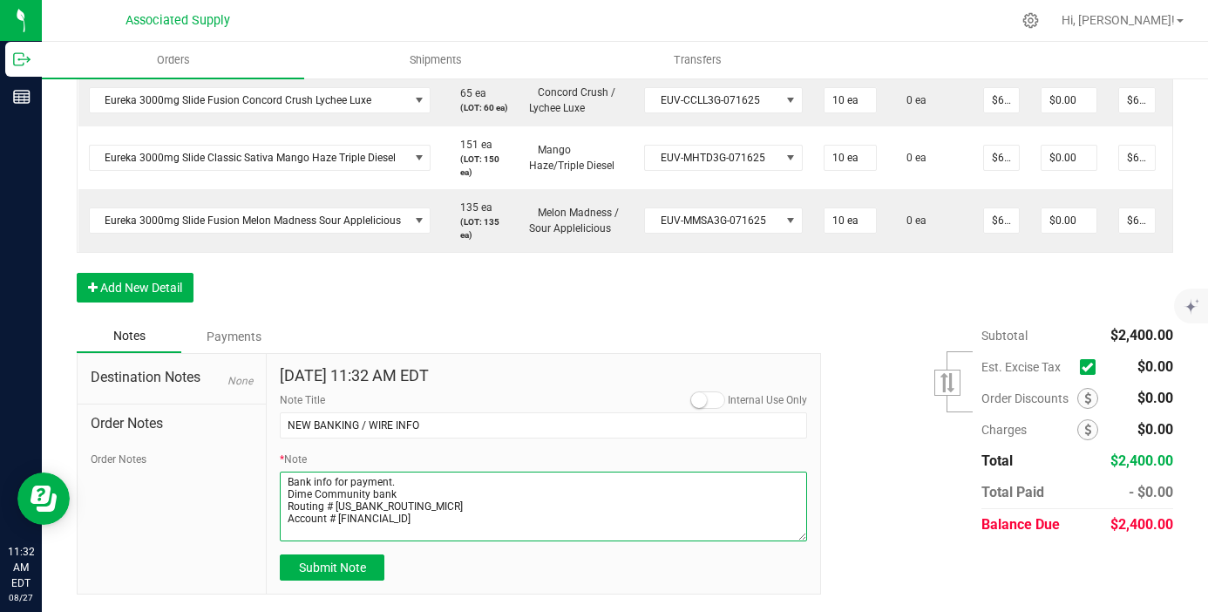
click at [286, 493] on textarea "* Note" at bounding box center [543, 507] width 527 height 70
type textarea "Bank info for payment. Dime Community bank Routing # [US_BANK_ROUTING_MICR] Acc…"
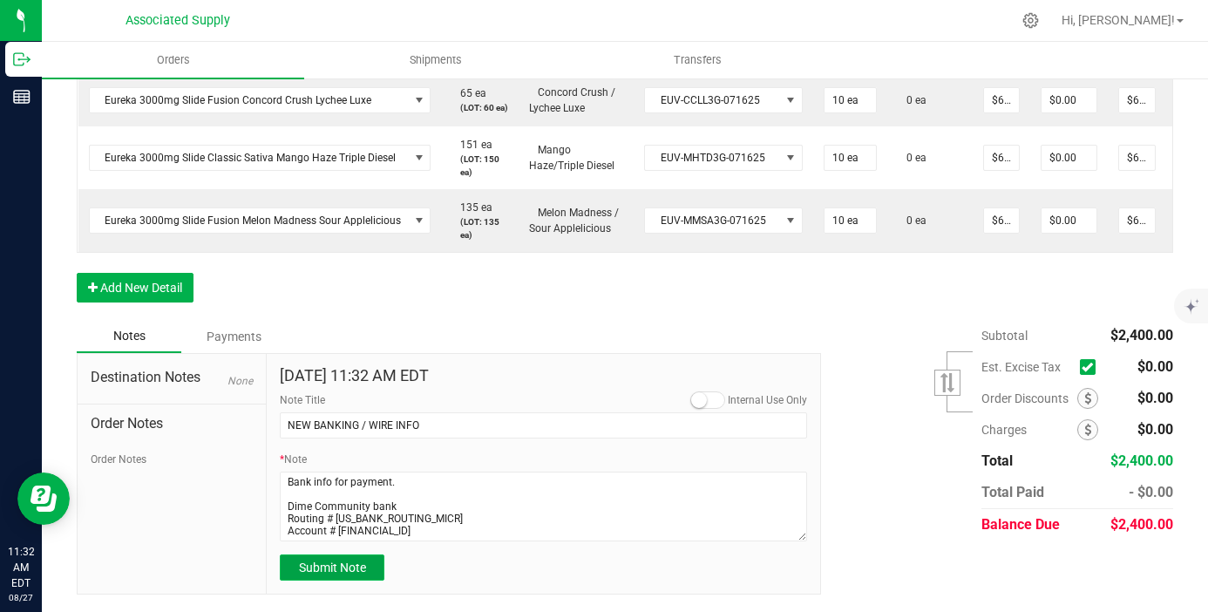
click at [349, 571] on span "Submit Note" at bounding box center [332, 568] width 67 height 14
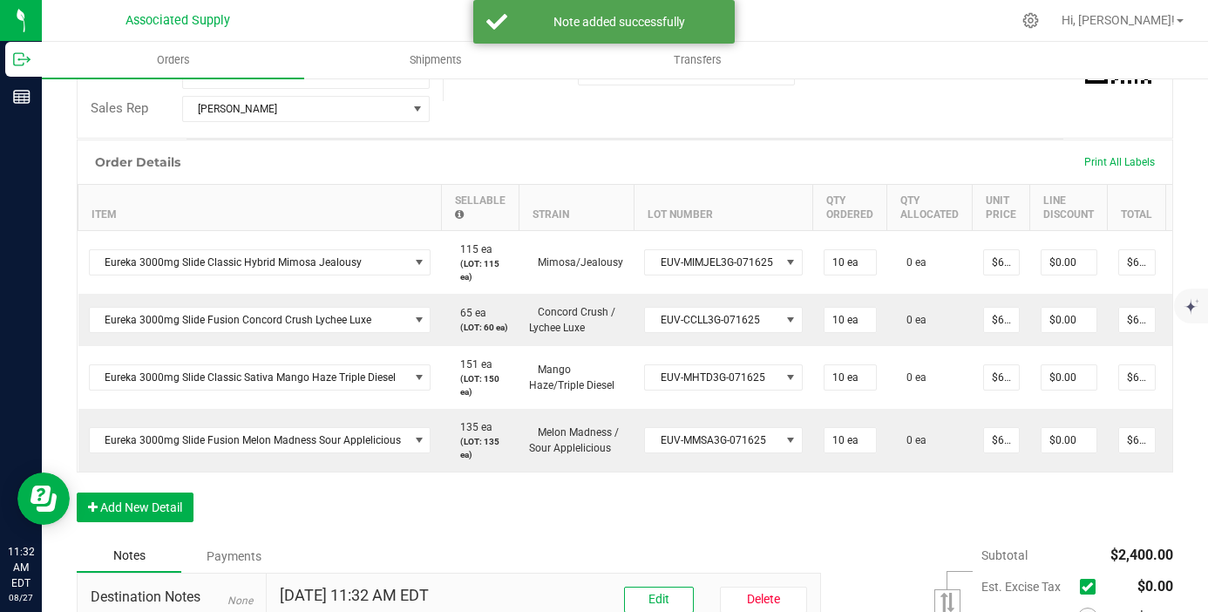
scroll to position [0, 0]
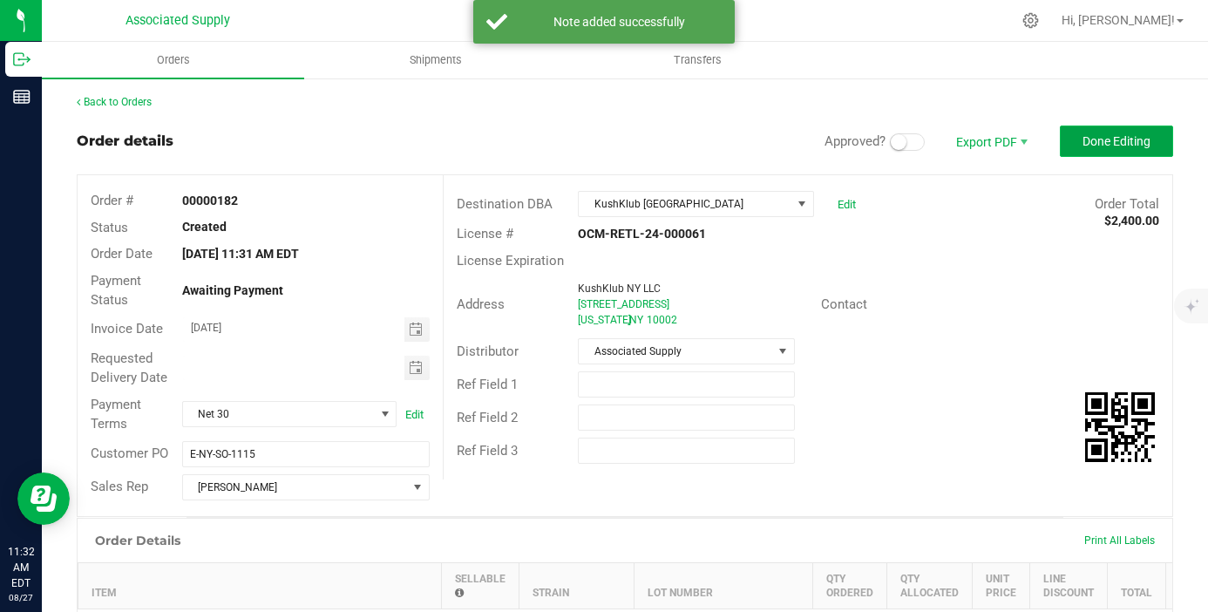
click at [1120, 145] on span "Done Editing" at bounding box center [1117, 141] width 68 height 14
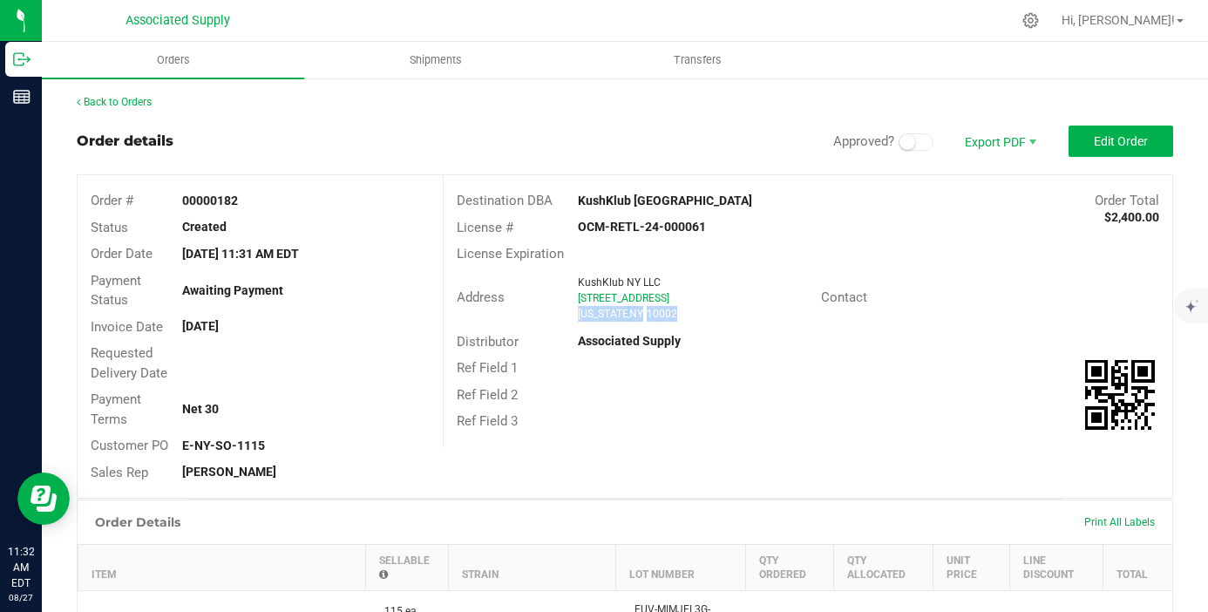
drag, startPoint x: 671, startPoint y: 313, endPoint x: 576, endPoint y: 310, distance: 95.1
click at [576, 310] on div "KushKlub NY LLC 186 Orchard St New York , NY 10002" at bounding box center [695, 298] width 252 height 47
click at [141, 104] on link "Back to Orders" at bounding box center [114, 102] width 75 height 12
